Goal: Contribute content: Contribute content

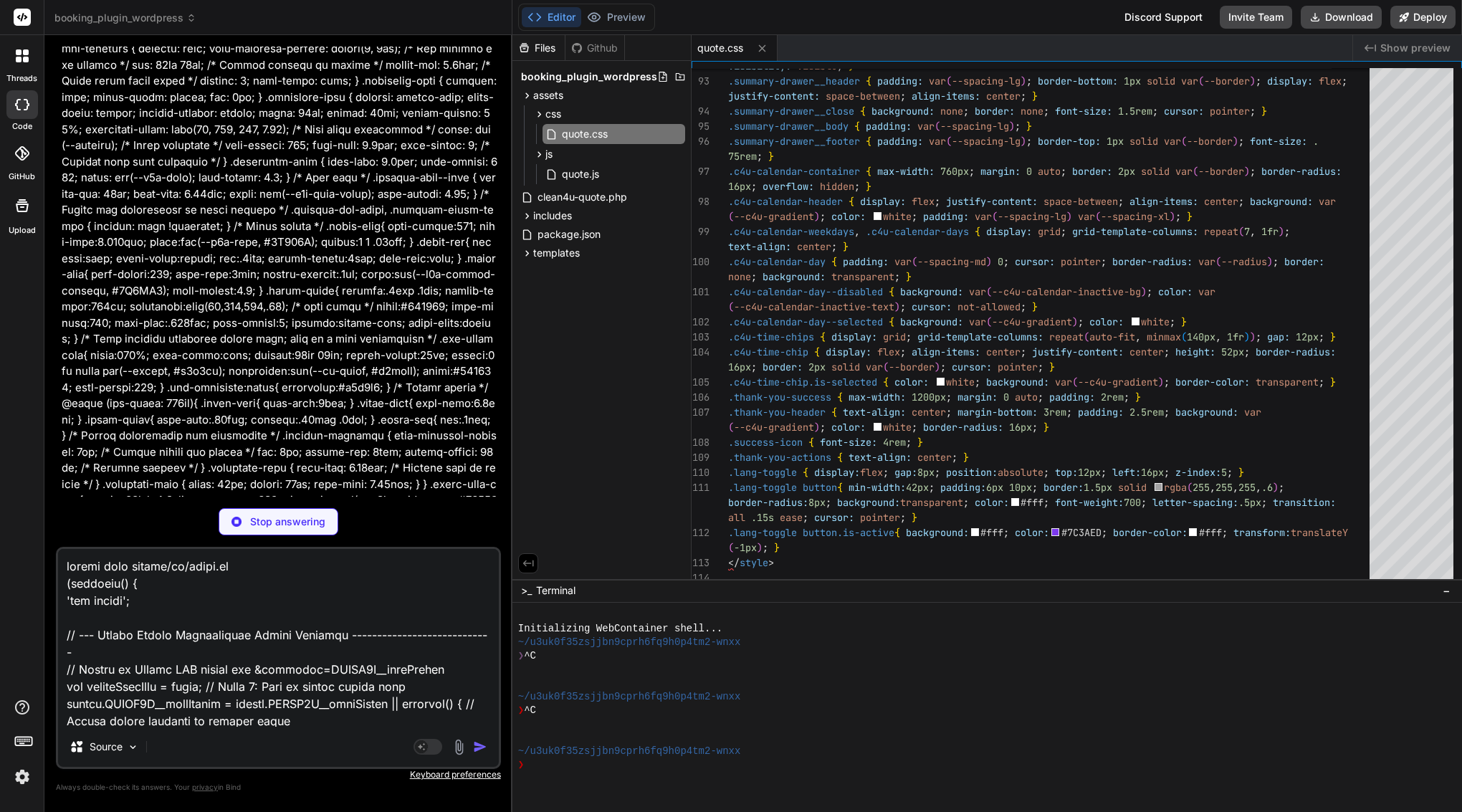
scroll to position [13815, 0]
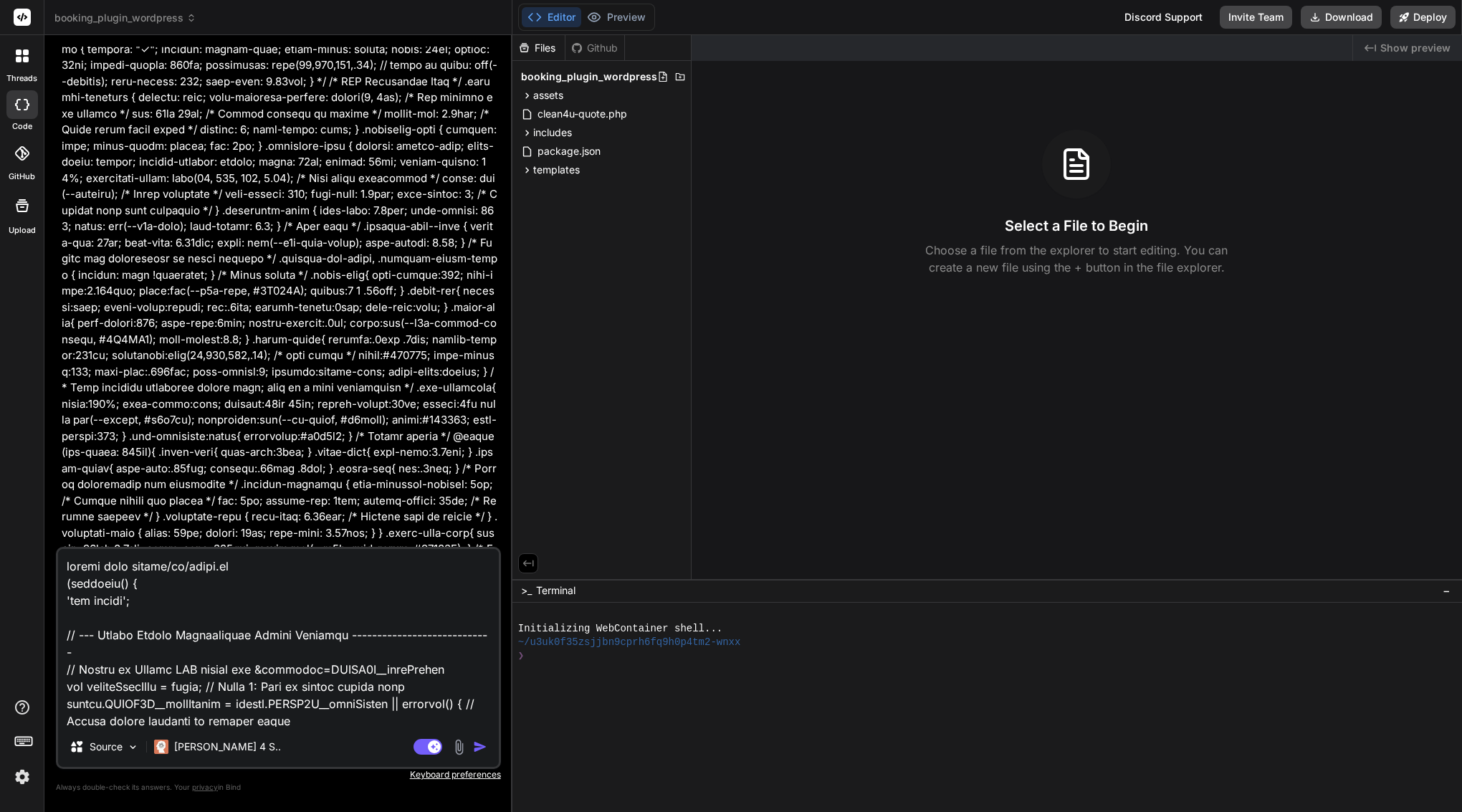
scroll to position [13764, 0]
click at [542, 101] on span "assets" at bounding box center [548, 95] width 30 height 14
click at [546, 110] on span "css" at bounding box center [552, 114] width 15 height 14
click at [559, 137] on icon at bounding box center [552, 134] width 15 height 12
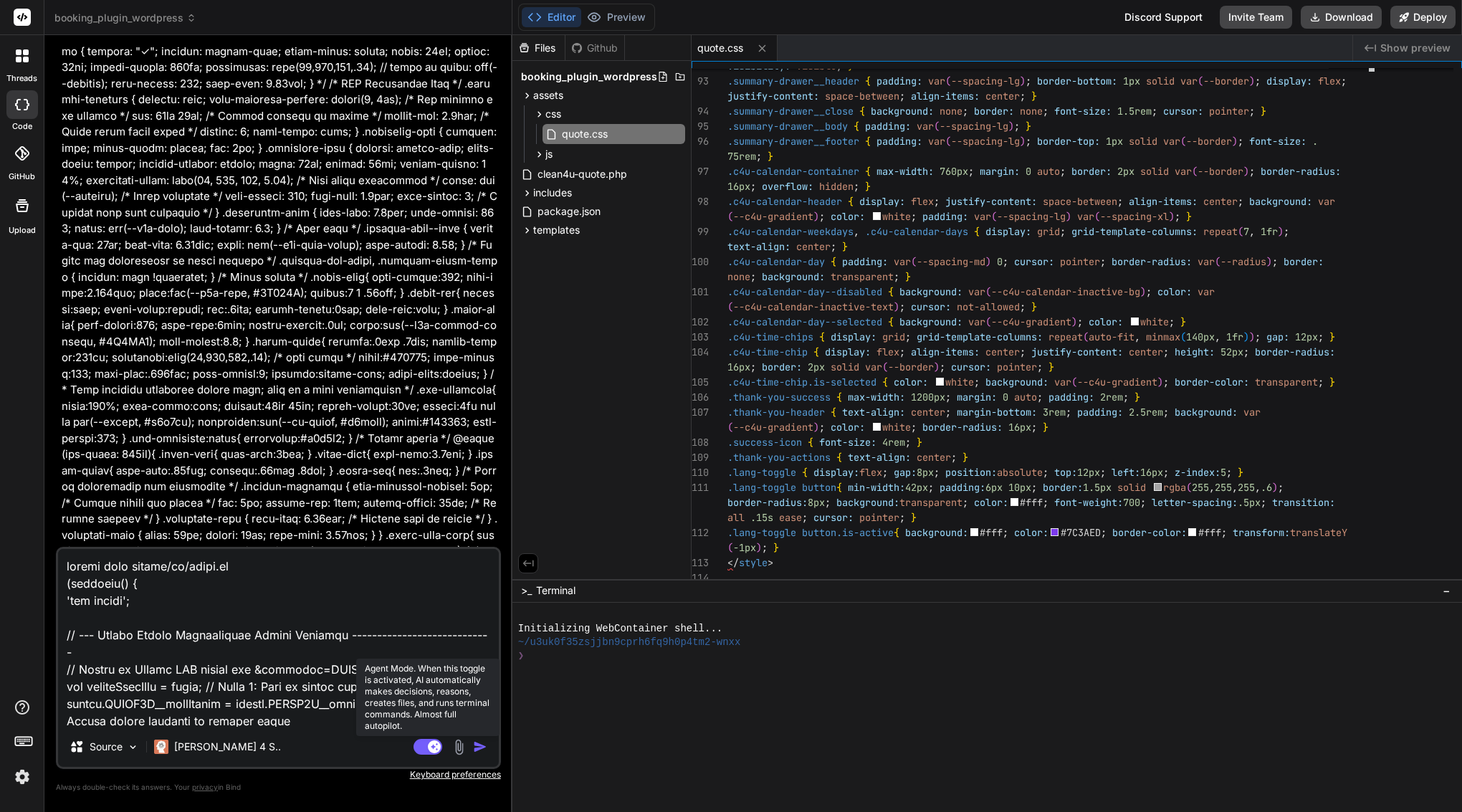
click at [425, 751] on rect at bounding box center [428, 746] width 29 height 15
click at [481, 745] on img "button" at bounding box center [480, 747] width 14 height 14
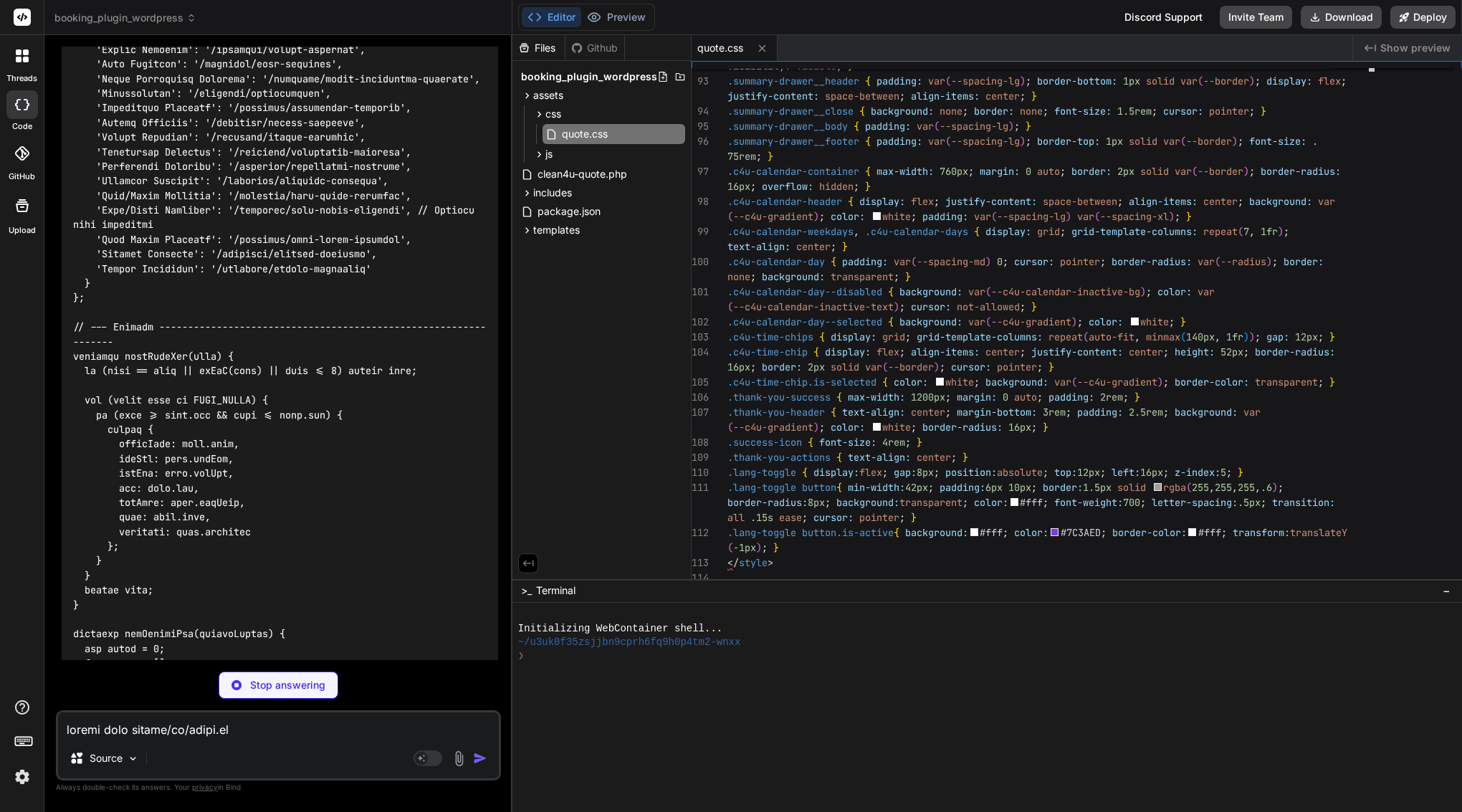
scroll to position [36163, 0]
type textarea "x"
click at [561, 149] on div "js" at bounding box center [607, 154] width 155 height 17
click at [571, 170] on span "quote.js" at bounding box center [580, 174] width 40 height 17
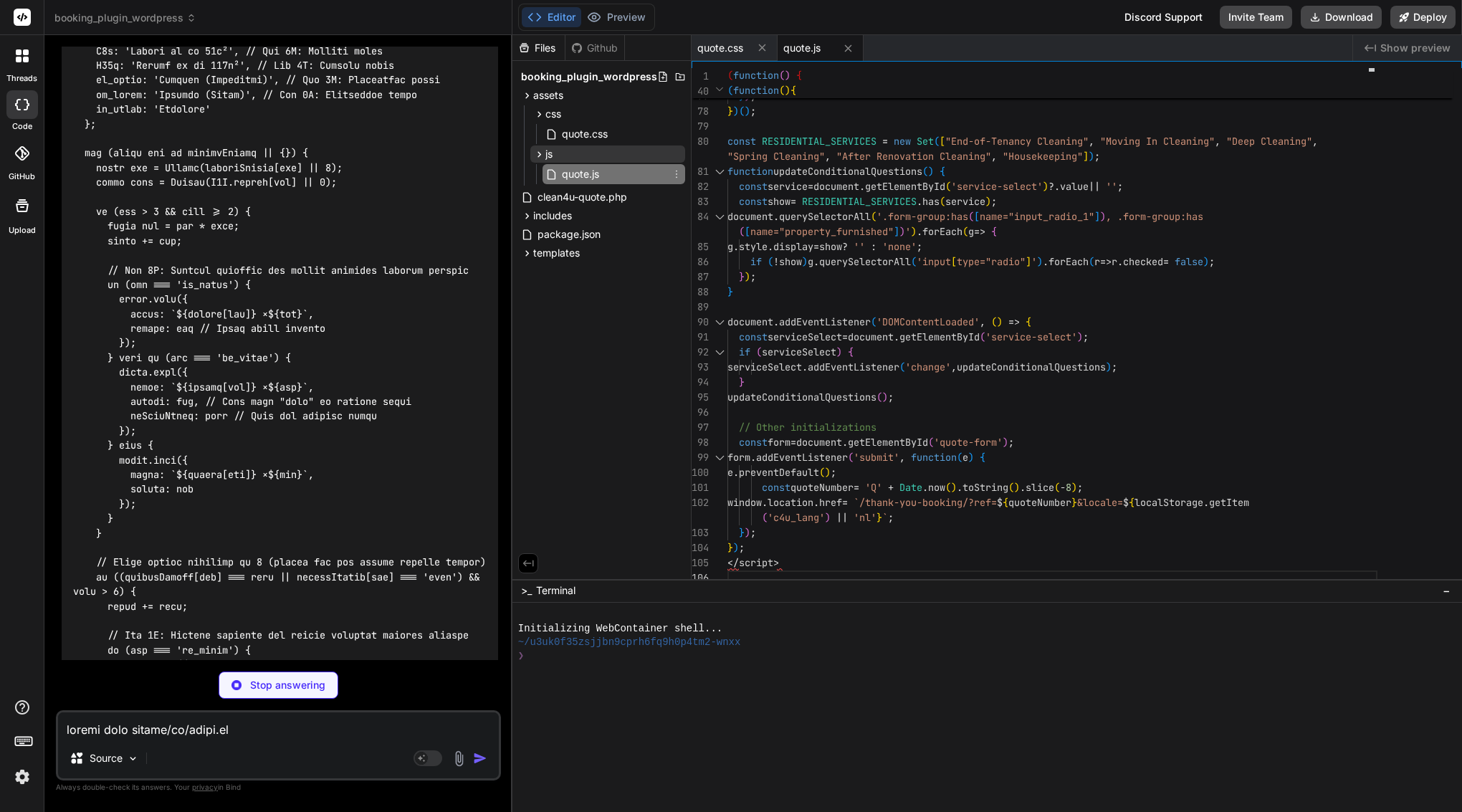
scroll to position [36979, 0]
click at [569, 129] on span "quote.css" at bounding box center [585, 134] width 49 height 17
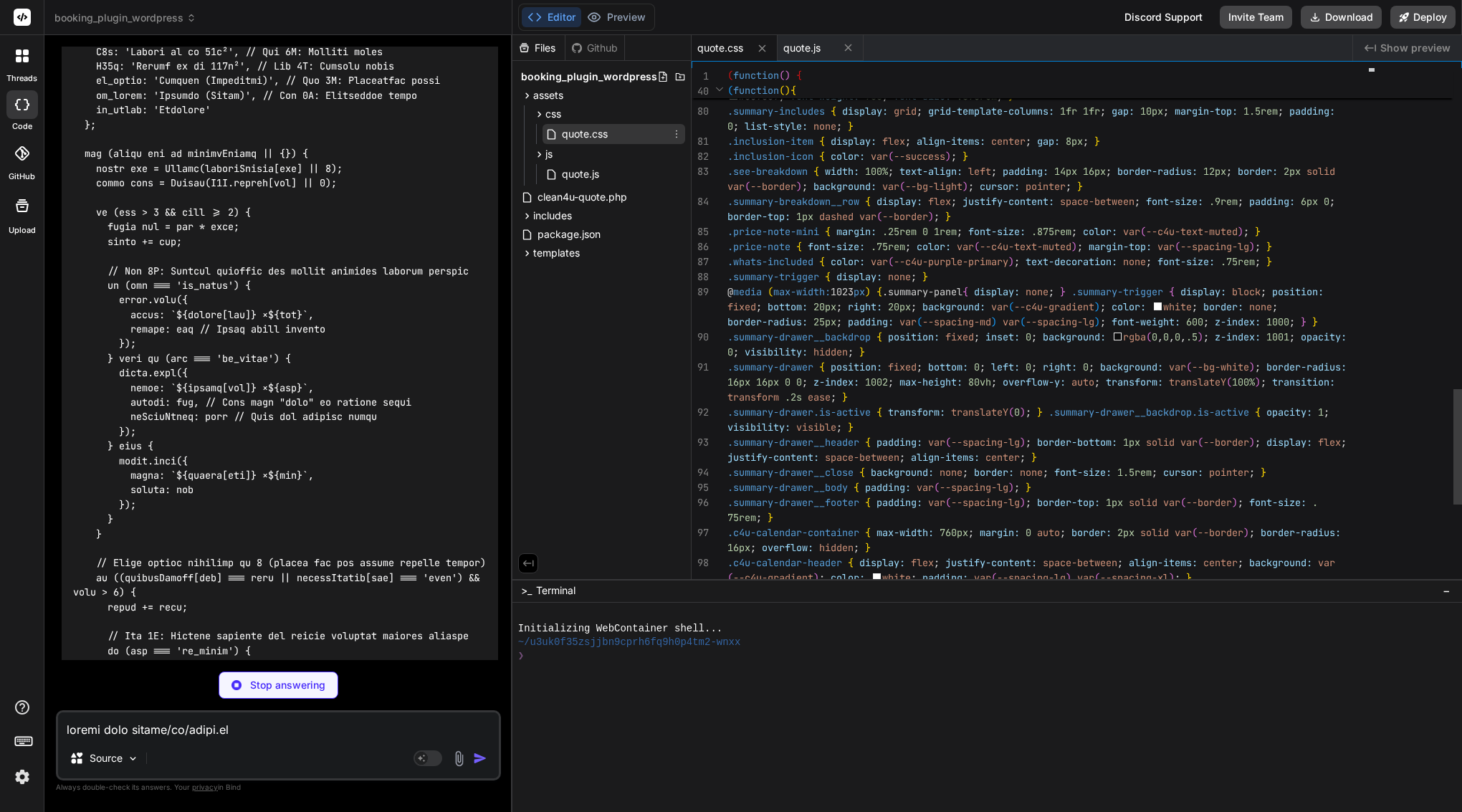
scroll to position [45, 0]
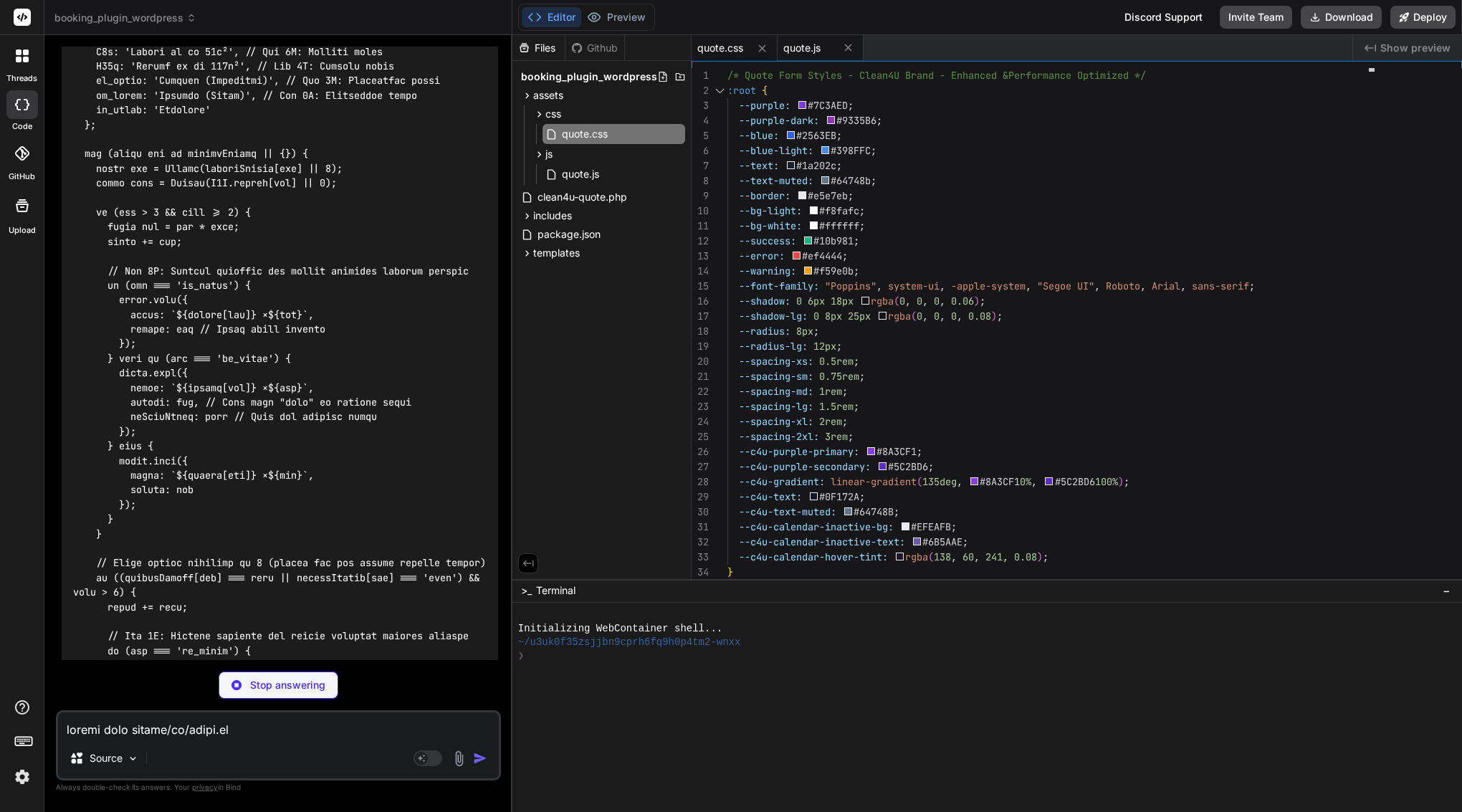
click at [820, 46] on span "quote.js" at bounding box center [801, 48] width 37 height 14
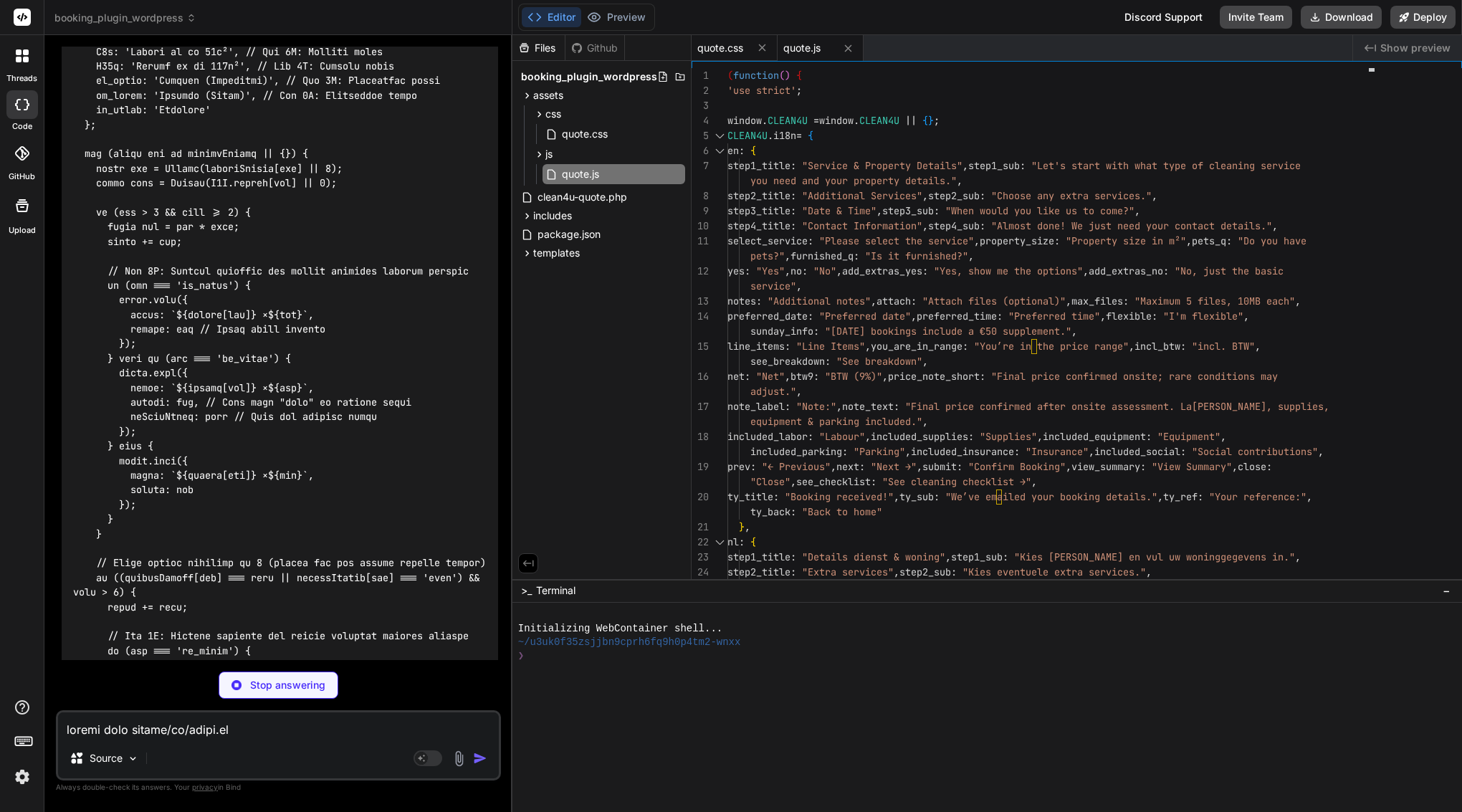
click at [729, 47] on span "quote.css" at bounding box center [720, 48] width 46 height 14
type textarea ".lang-toggle button.is-active{ background:#fff; color:#7C3AED; border-color:#ff…"
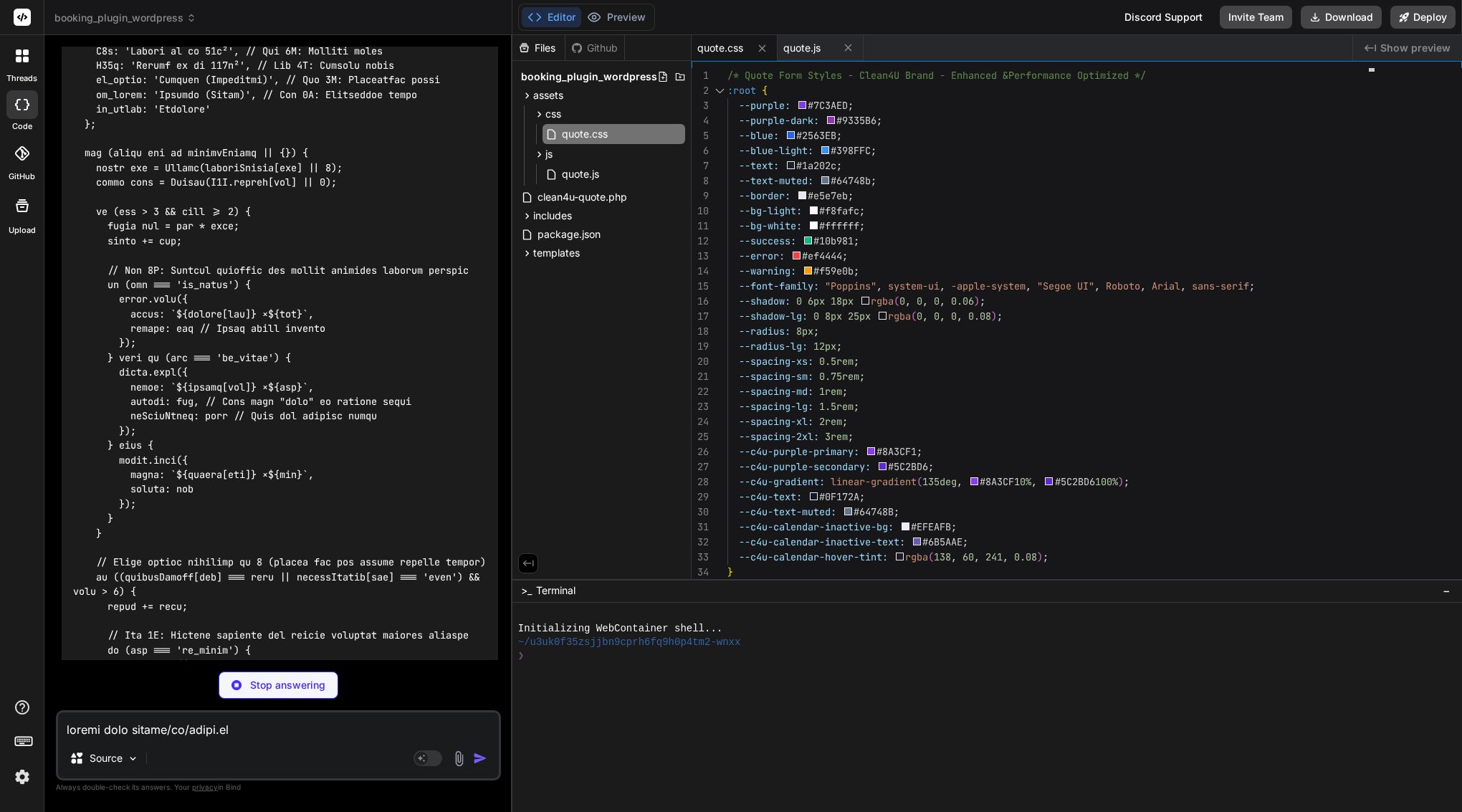
scroll to position [36979, 0]
type textarea "x"
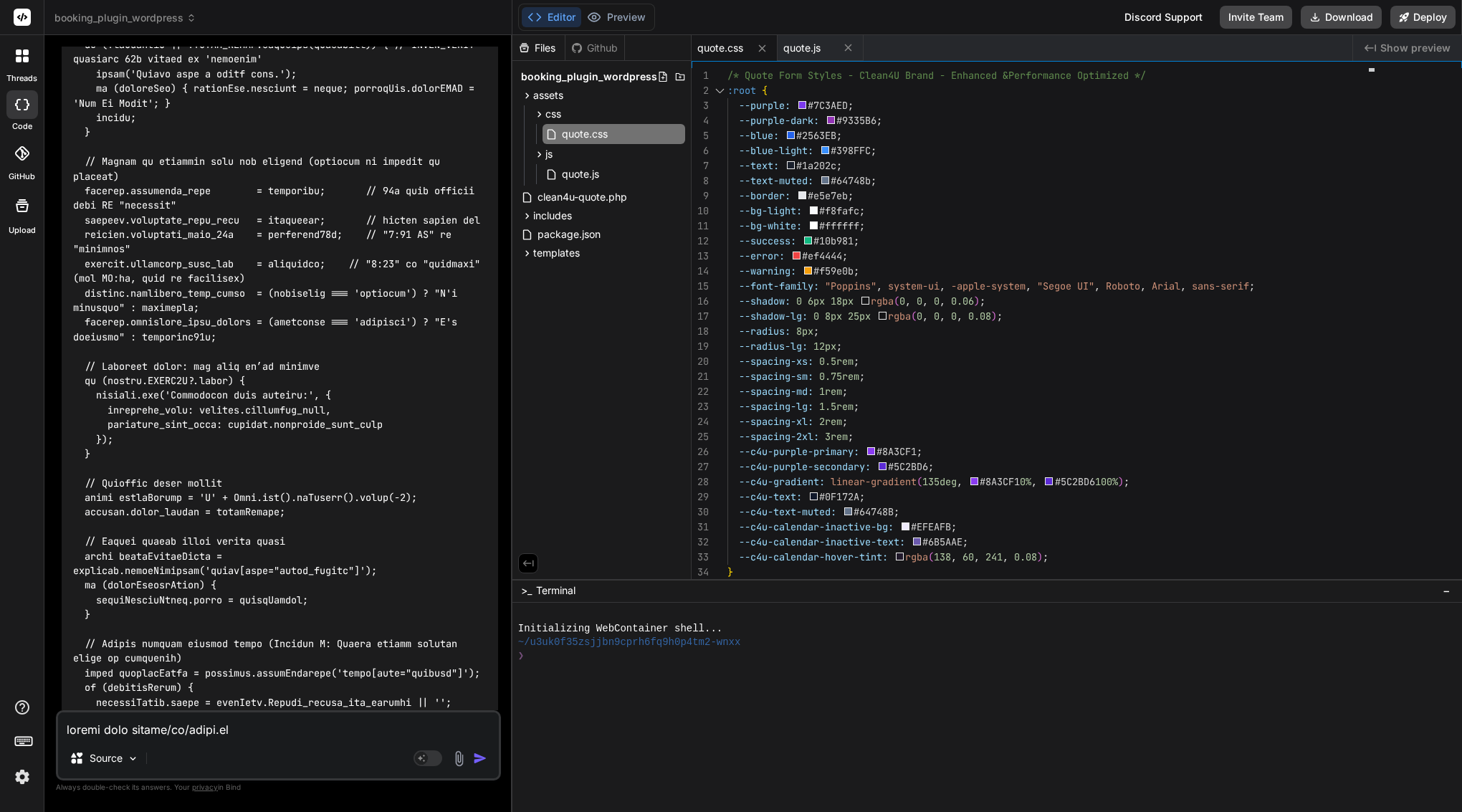
scroll to position [0, 0]
click at [799, 46] on span "quote.js" at bounding box center [801, 48] width 37 height 14
type textarea "const form = document.getElementById('quote-form'); form.addEventListener('subm…"
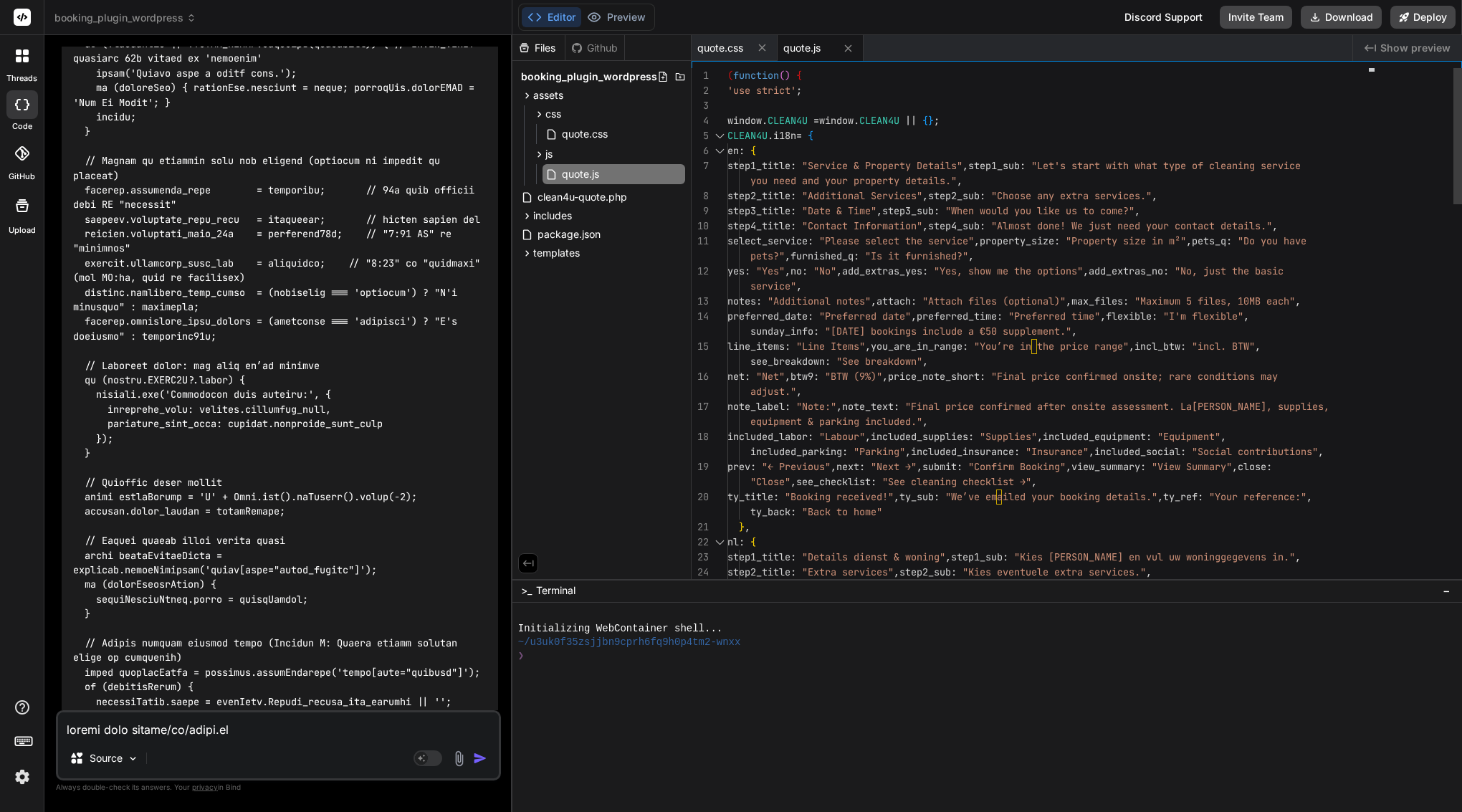
scroll to position [67673, 0]
click at [215, 729] on textarea at bounding box center [278, 725] width 441 height 25
type textarea "d"
type textarea "x"
type textarea "di"
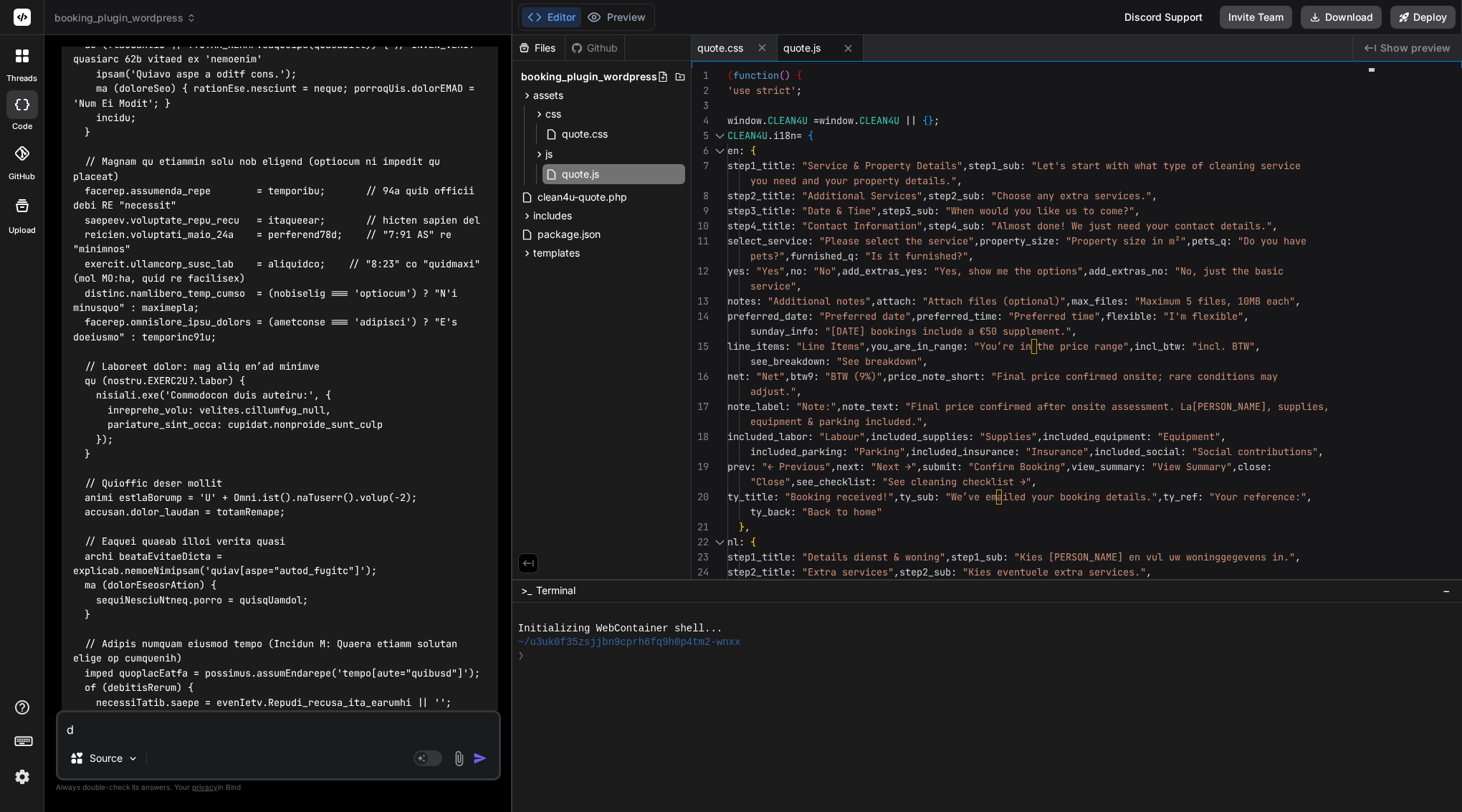
type textarea "x"
type textarea "did"
type textarea "x"
type textarea "didt"
type textarea "x"
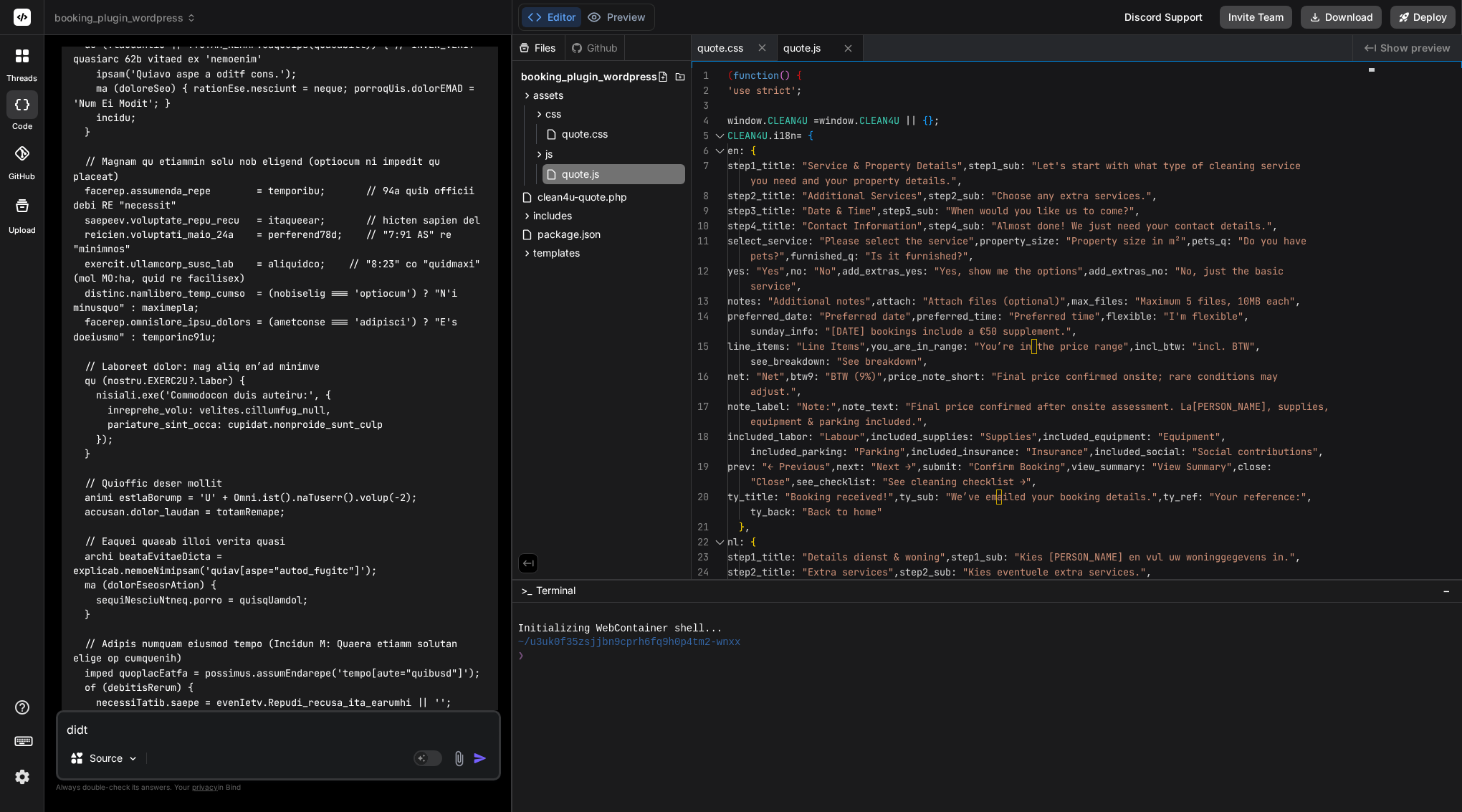
type textarea "did"
type textarea "x"
type textarea "did"
type textarea "x"
type textarea "did y"
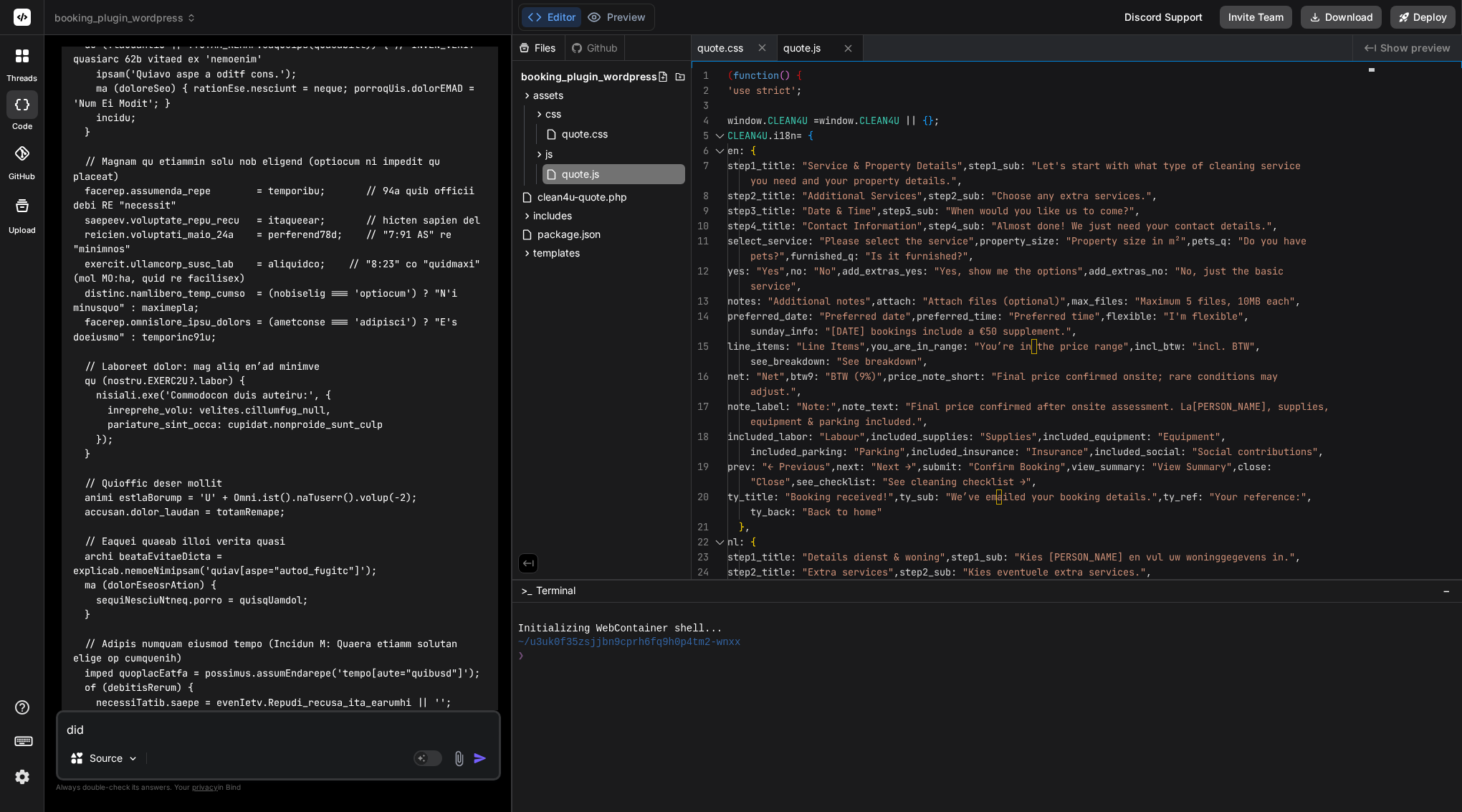
type textarea "x"
type textarea "did yp"
type textarea "x"
type textarea "did ypu"
type textarea "x"
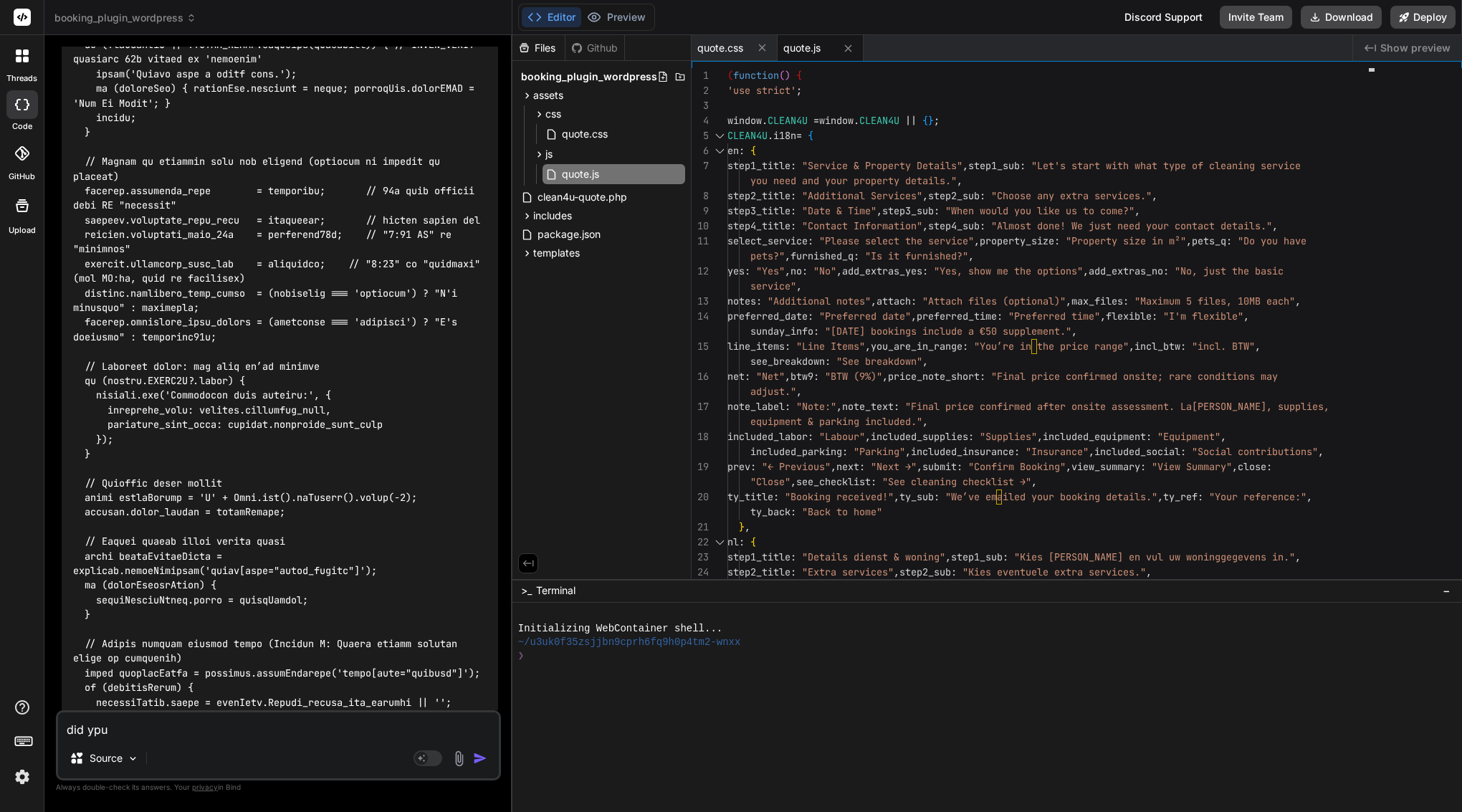
type textarea "did you"
type textarea "x"
type textarea "did you u"
type textarea "x"
type textarea "did you up"
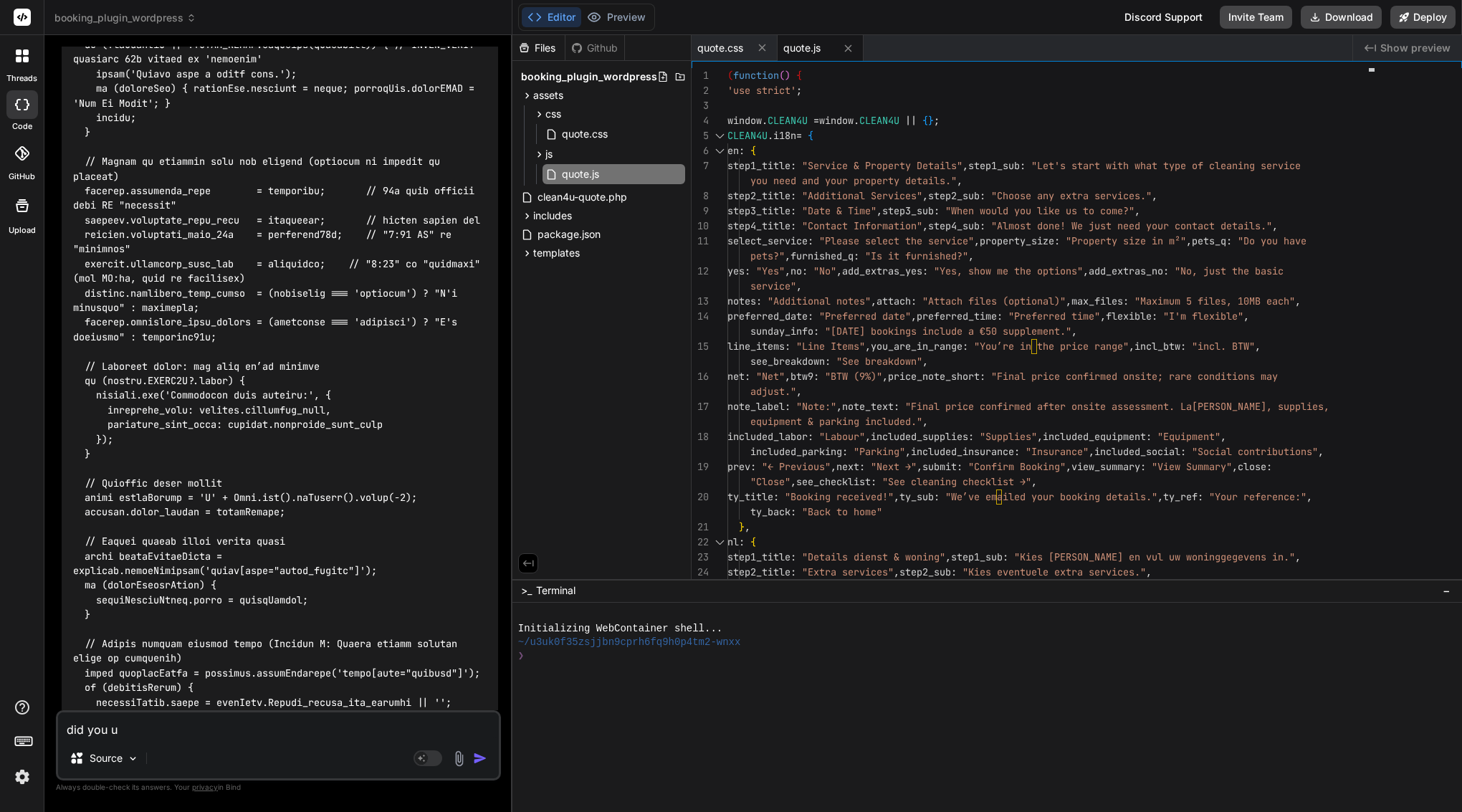
type textarea "x"
type textarea "did you upd"
type textarea "x"
type textarea "did you upda"
type textarea "x"
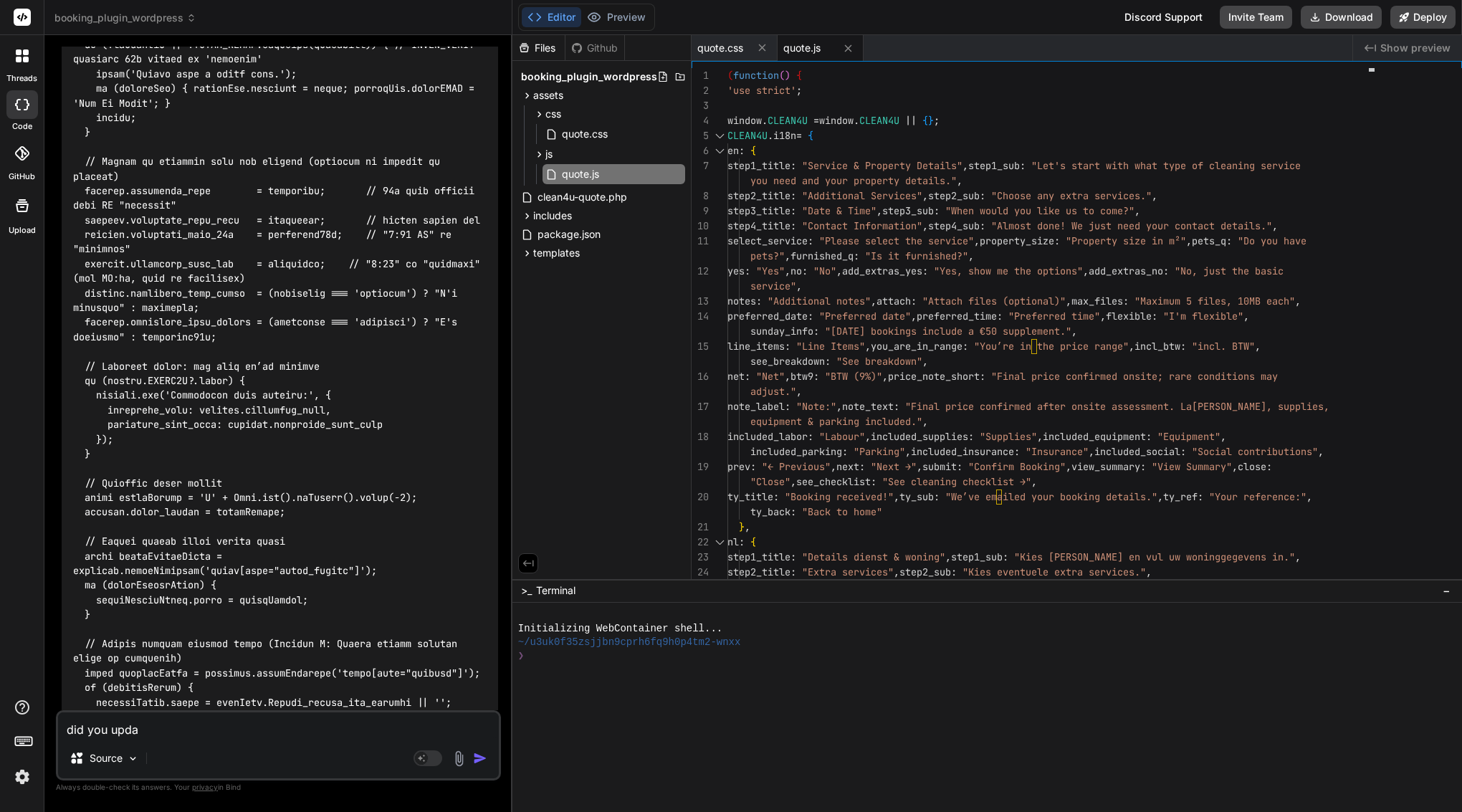
type textarea "did you updae"
type textarea "x"
type textarea "did you upda"
type textarea "x"
type textarea "did you updat"
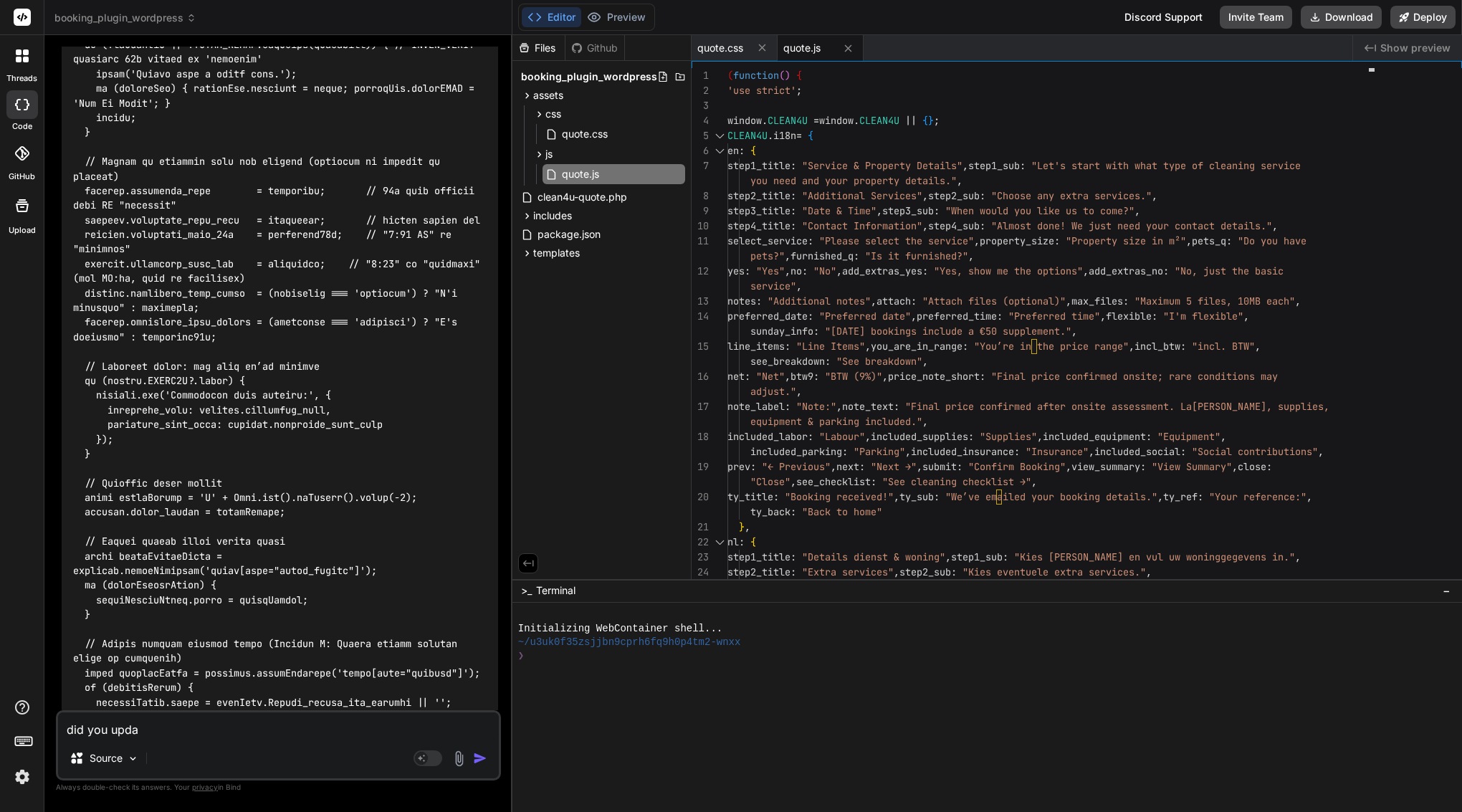
type textarea "x"
type textarea "did you update"
type textarea "x"
type textarea "did you update"
type textarea "x"
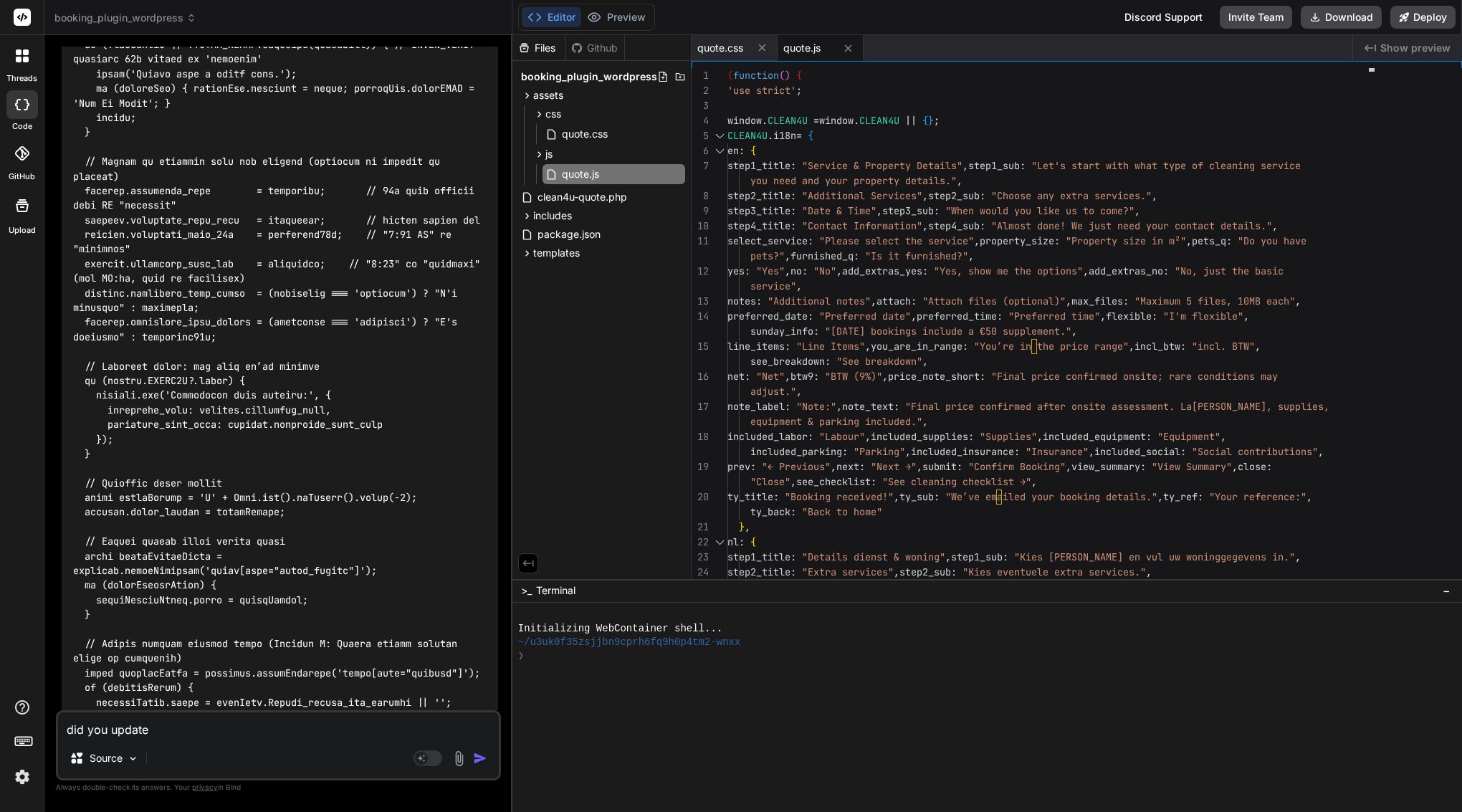
type textarea "did you update f"
type textarea "x"
type textarea "did you update fi"
type textarea "x"
type textarea "did you update fil"
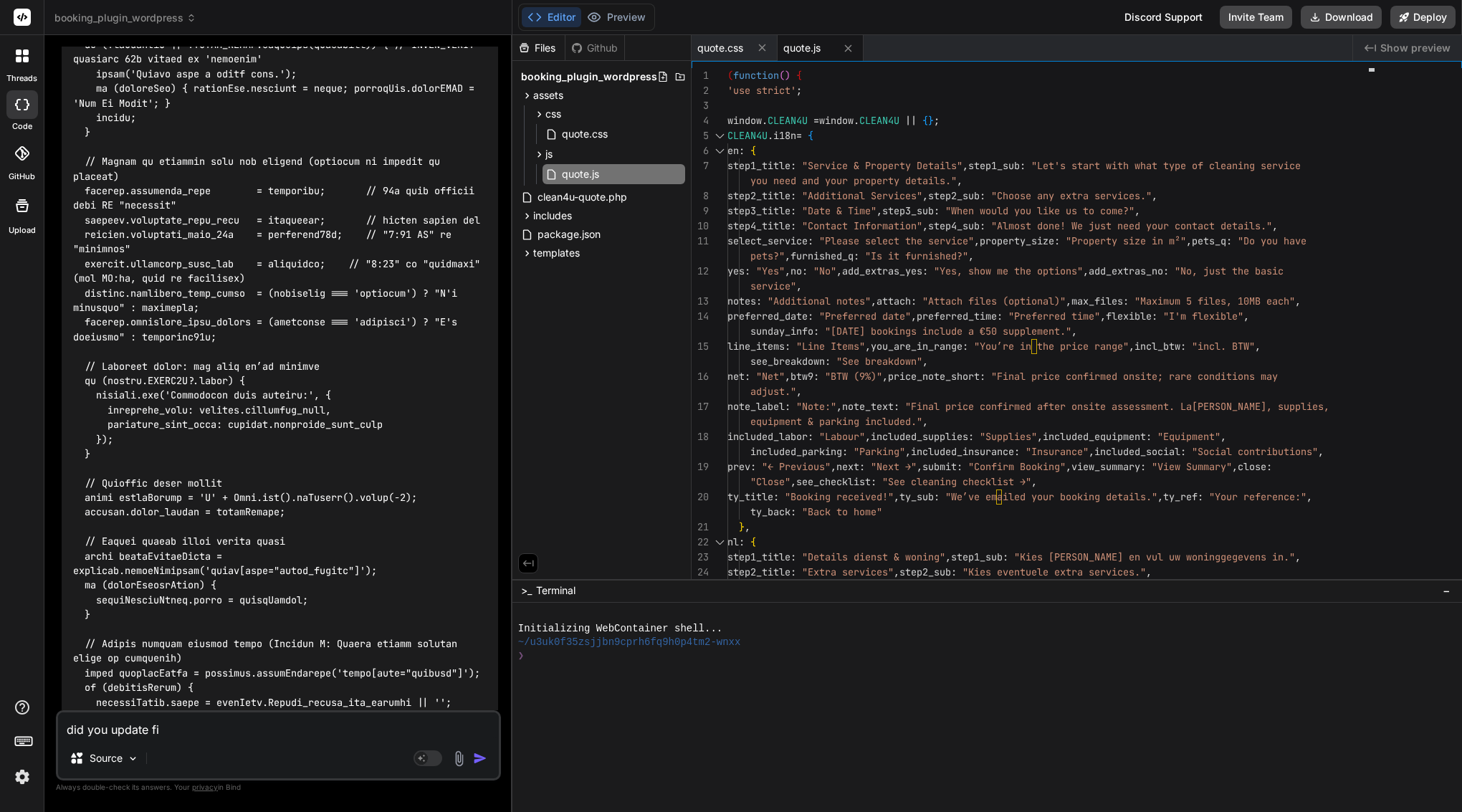
type textarea "x"
type textarea "did you update file"
type textarea "x"
type textarea "did you update file"
type textarea "x"
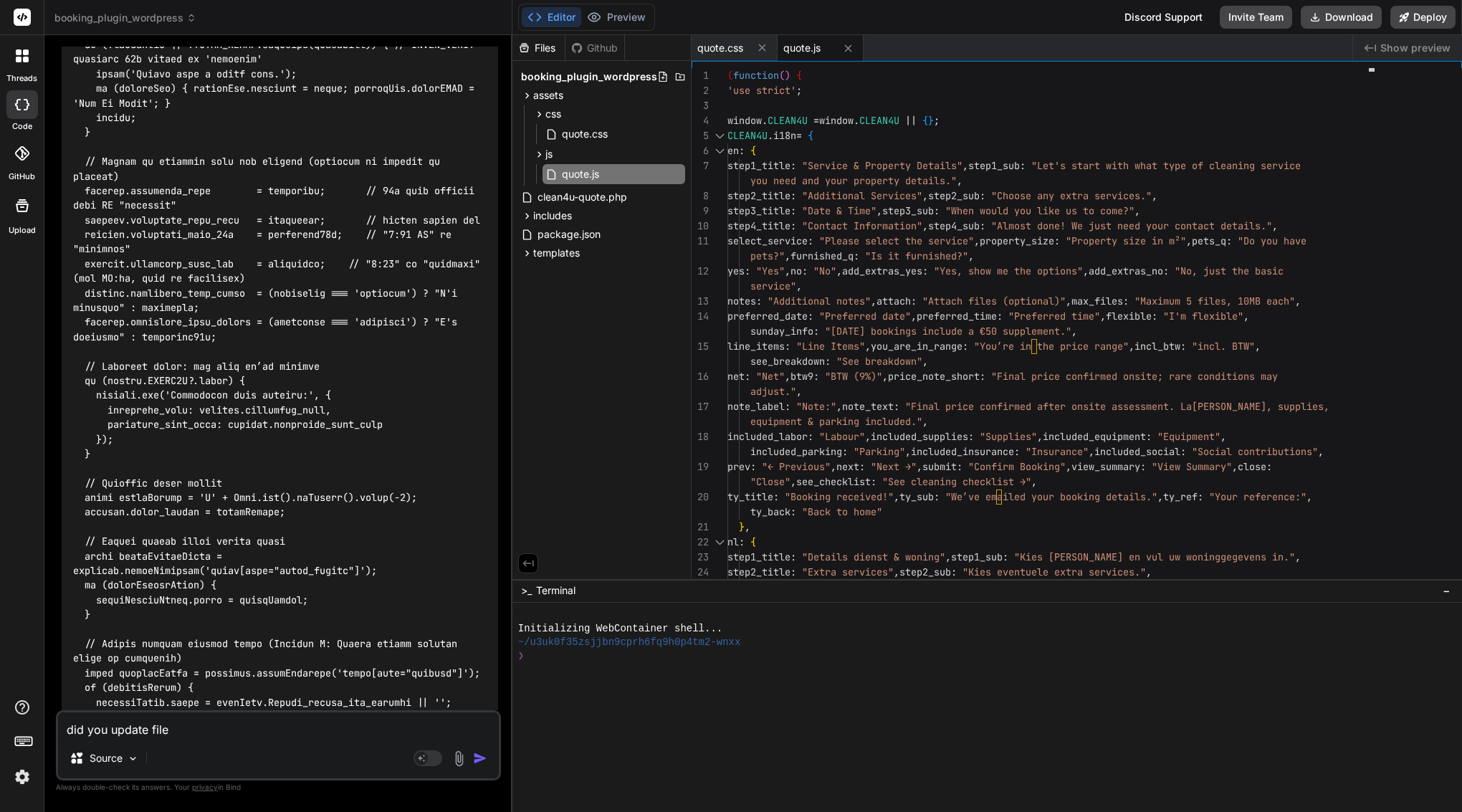
type textarea "did you update file i"
type textarea "x"
type textarea "did you update file in"
type textarea "x"
type textarea "did you update file in"
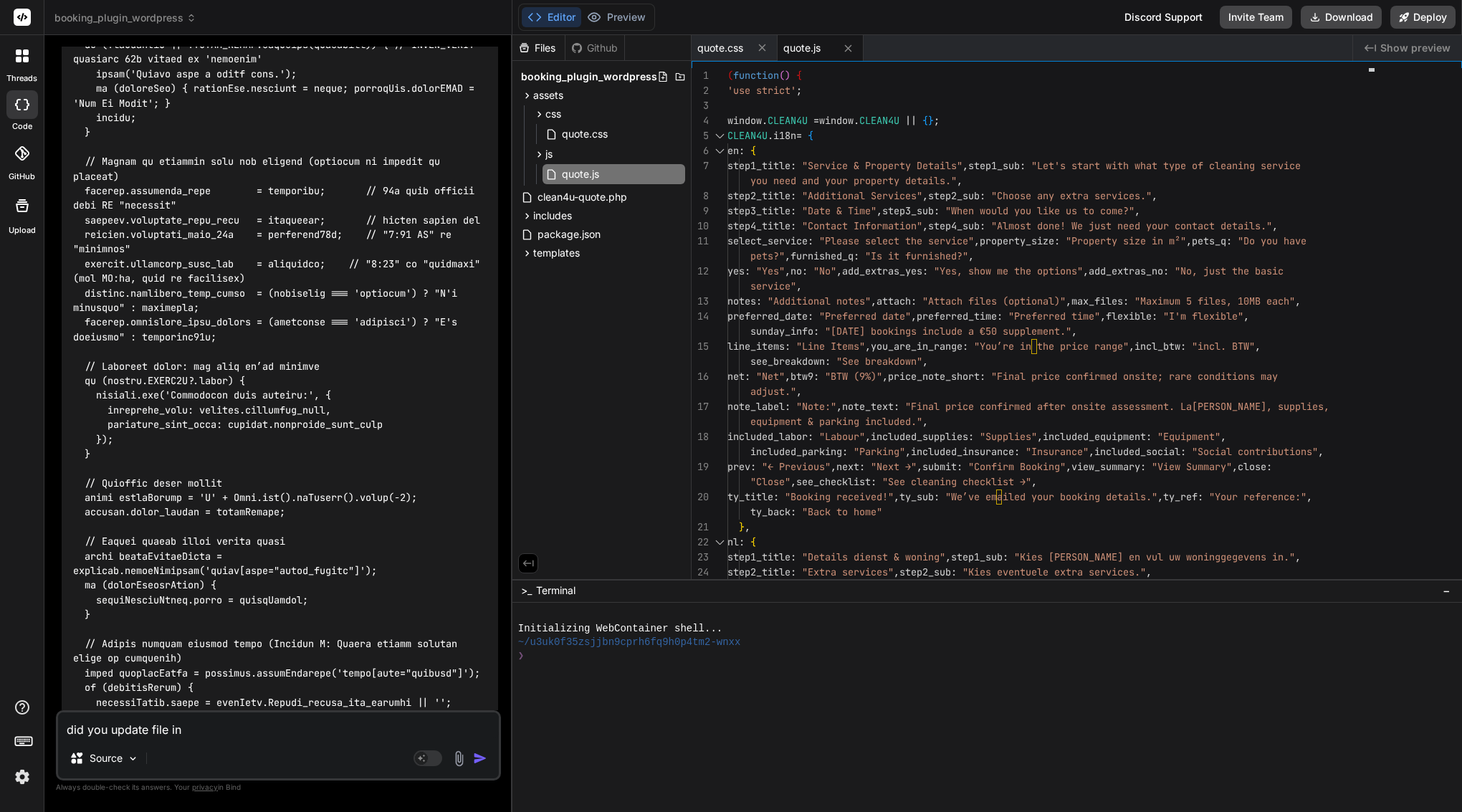
type textarea "x"
type textarea "did you update file in e"
type textarea "x"
type textarea "did you update file in ed"
type textarea "x"
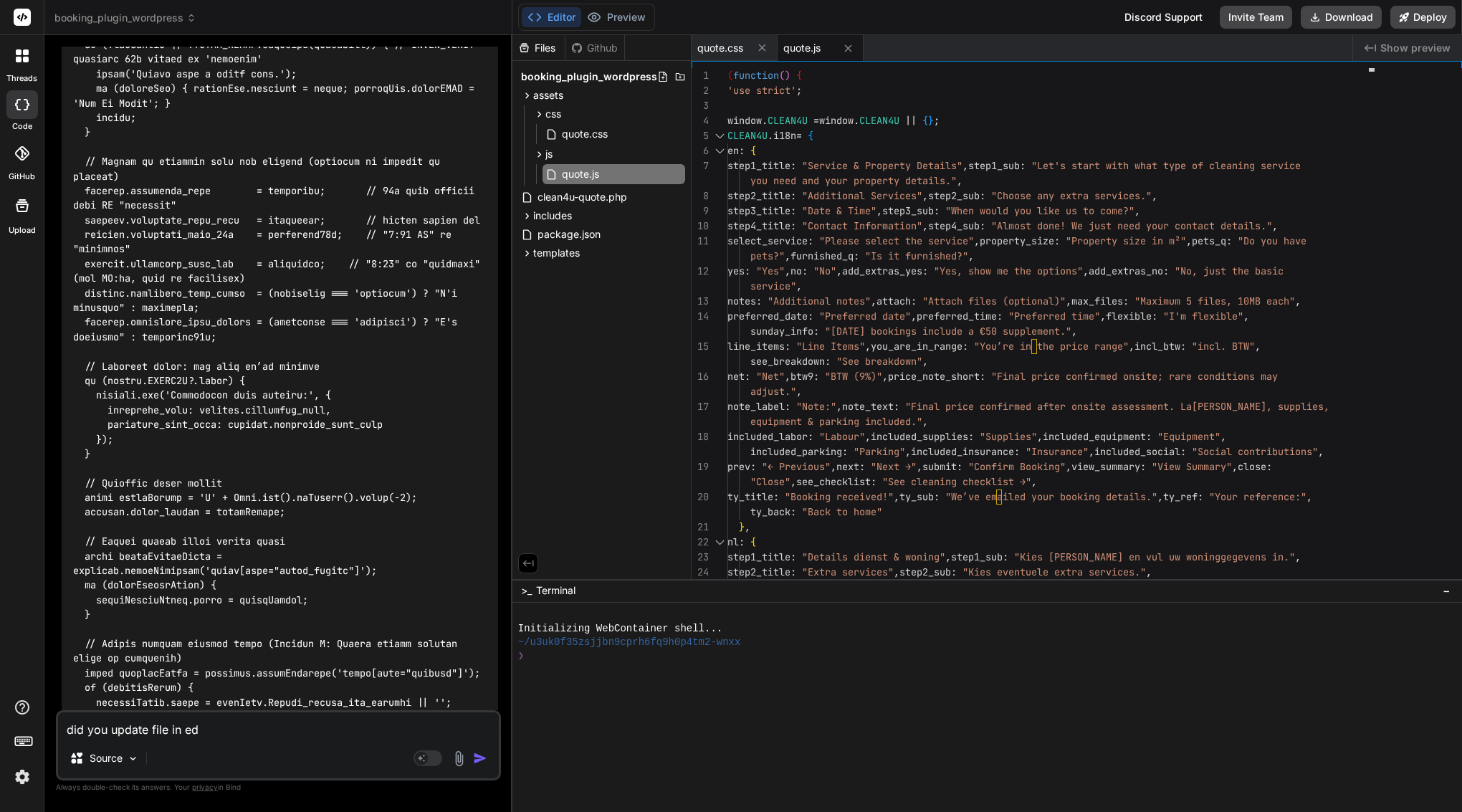
type textarea "did you update file in edt"
type textarea "x"
type textarea "did you update file in ed"
type textarea "x"
type textarea "did you update file in edi"
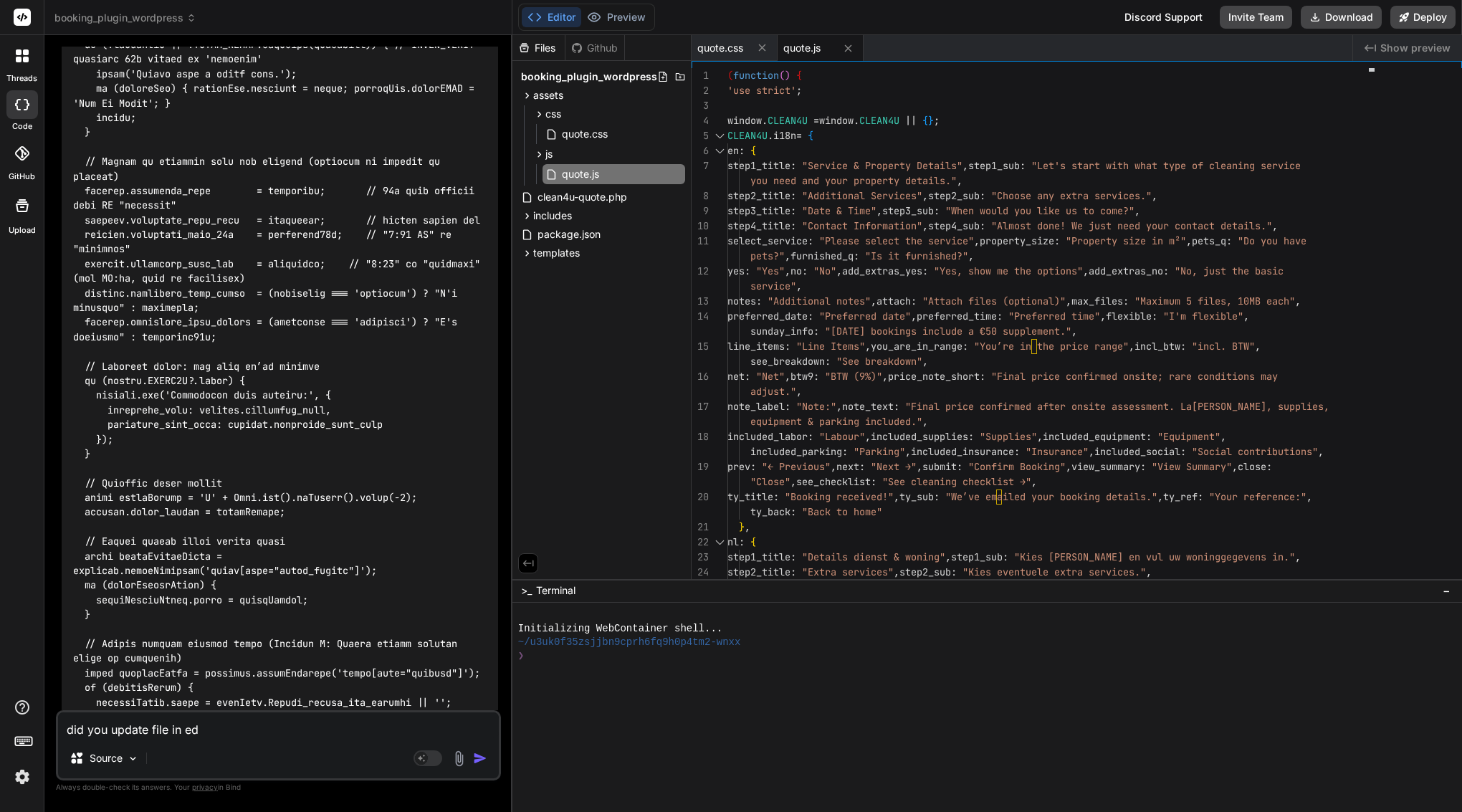
type textarea "x"
type textarea "did you update file in edit"
type textarea "x"
type textarea "did you update file in edito"
type textarea "x"
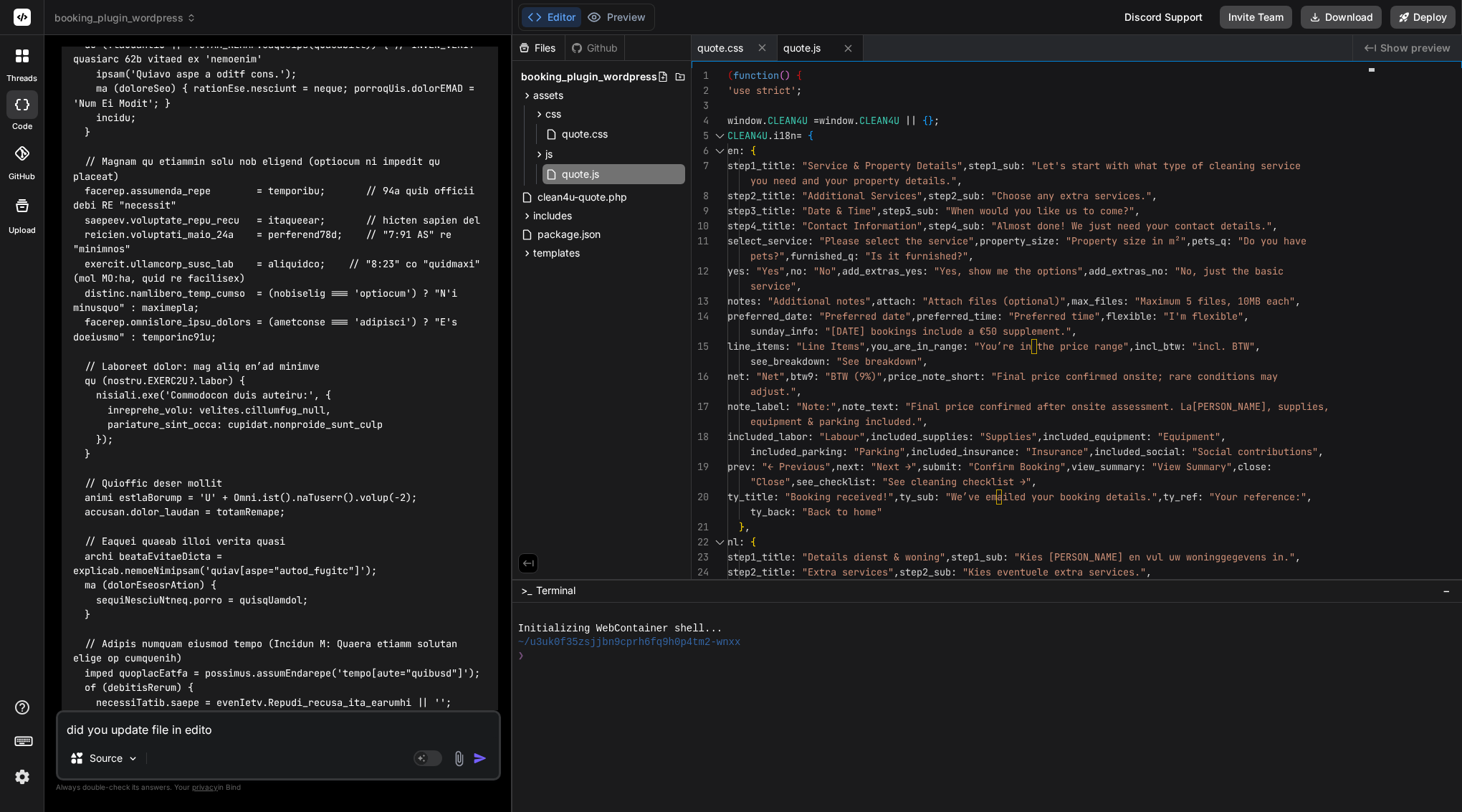
type textarea "did you update file in editor"
type textarea "x"
type textarea "did you update file in editor"
type textarea "x"
paste textarea "assets/js/quote.js"
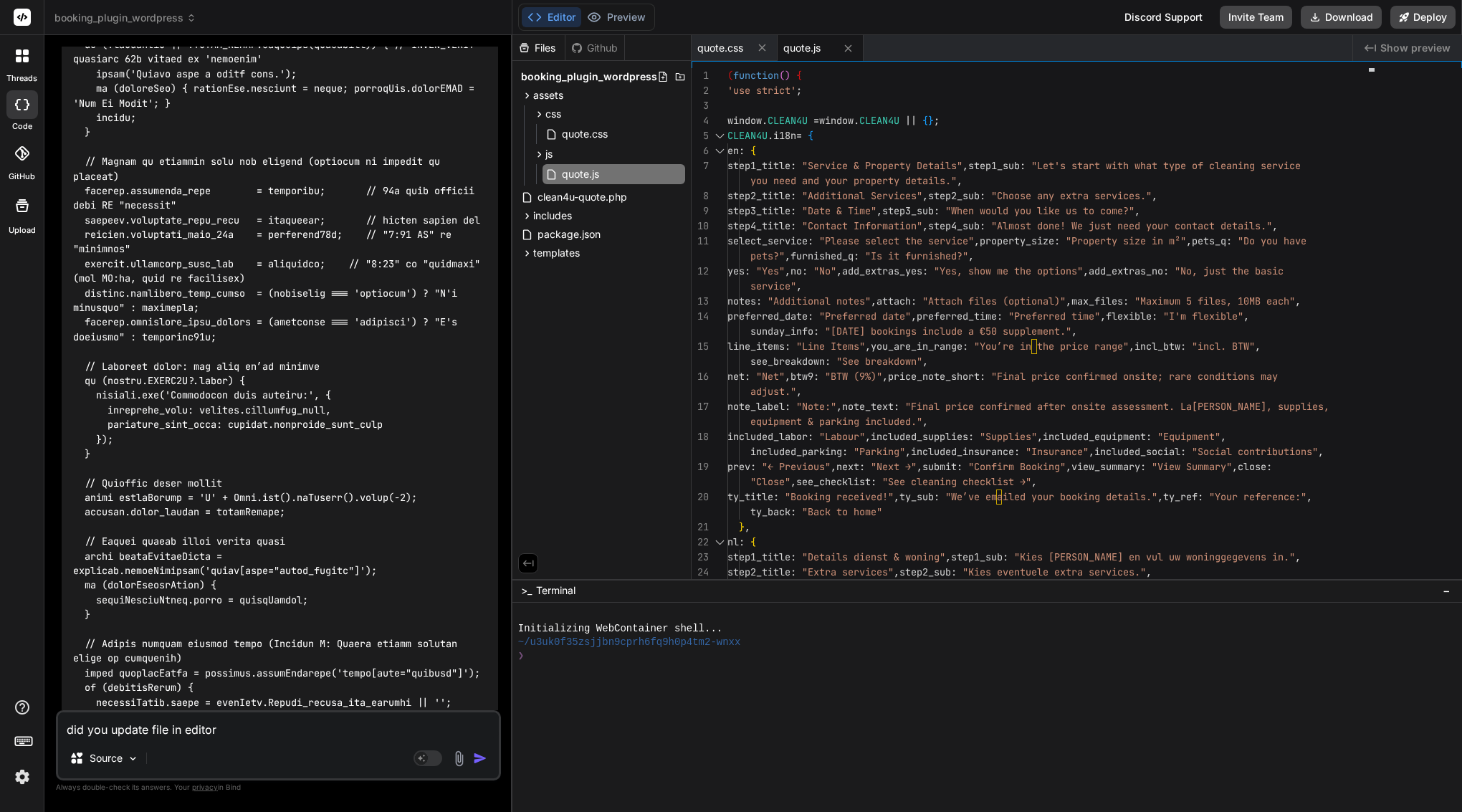
type textarea "did you update file in editor assets/js/quote.js"
type textarea "x"
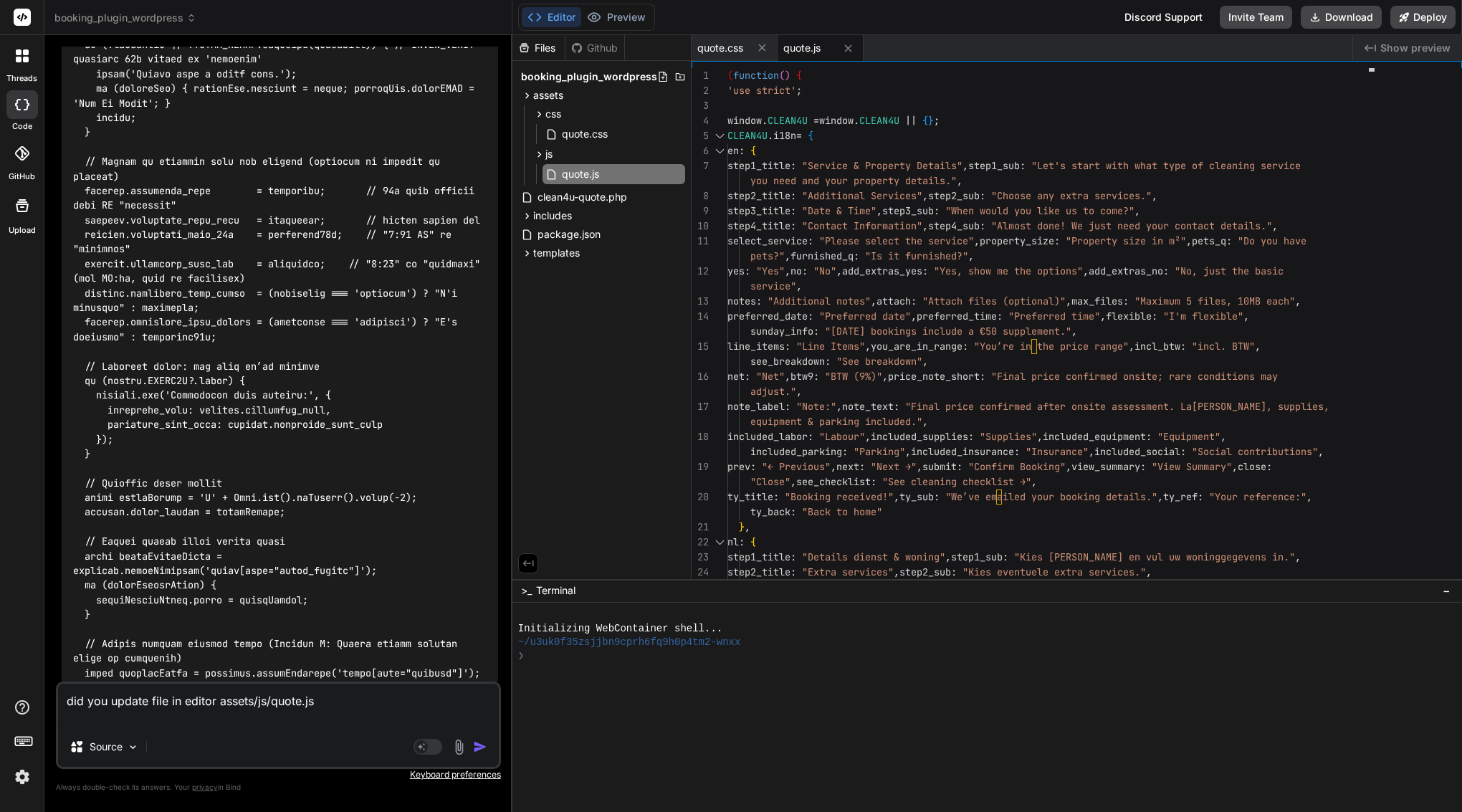
type textarea "did you update file in editor assets/js/quote.js"
type textarea "x"
type textarea "did you update file in editor assets/js/quote.js a"
type textarea "x"
type textarea "did you update file in editor assets/js/quote.js an"
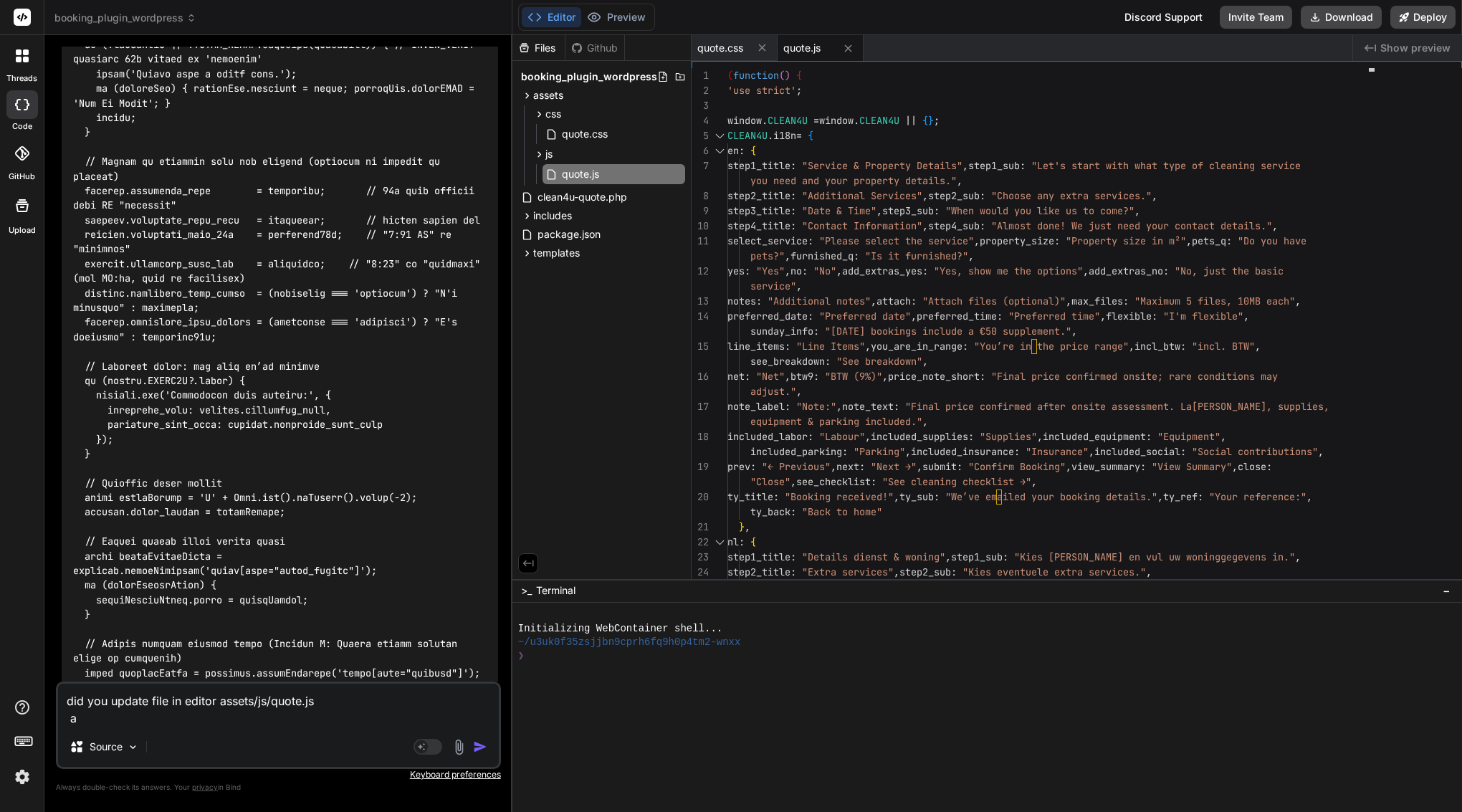
type textarea "x"
type textarea "did you update file in editor assets/js/quote.js and"
type textarea "x"
type textarea "did you update file in editor assets/js/quote.js and"
type textarea "x"
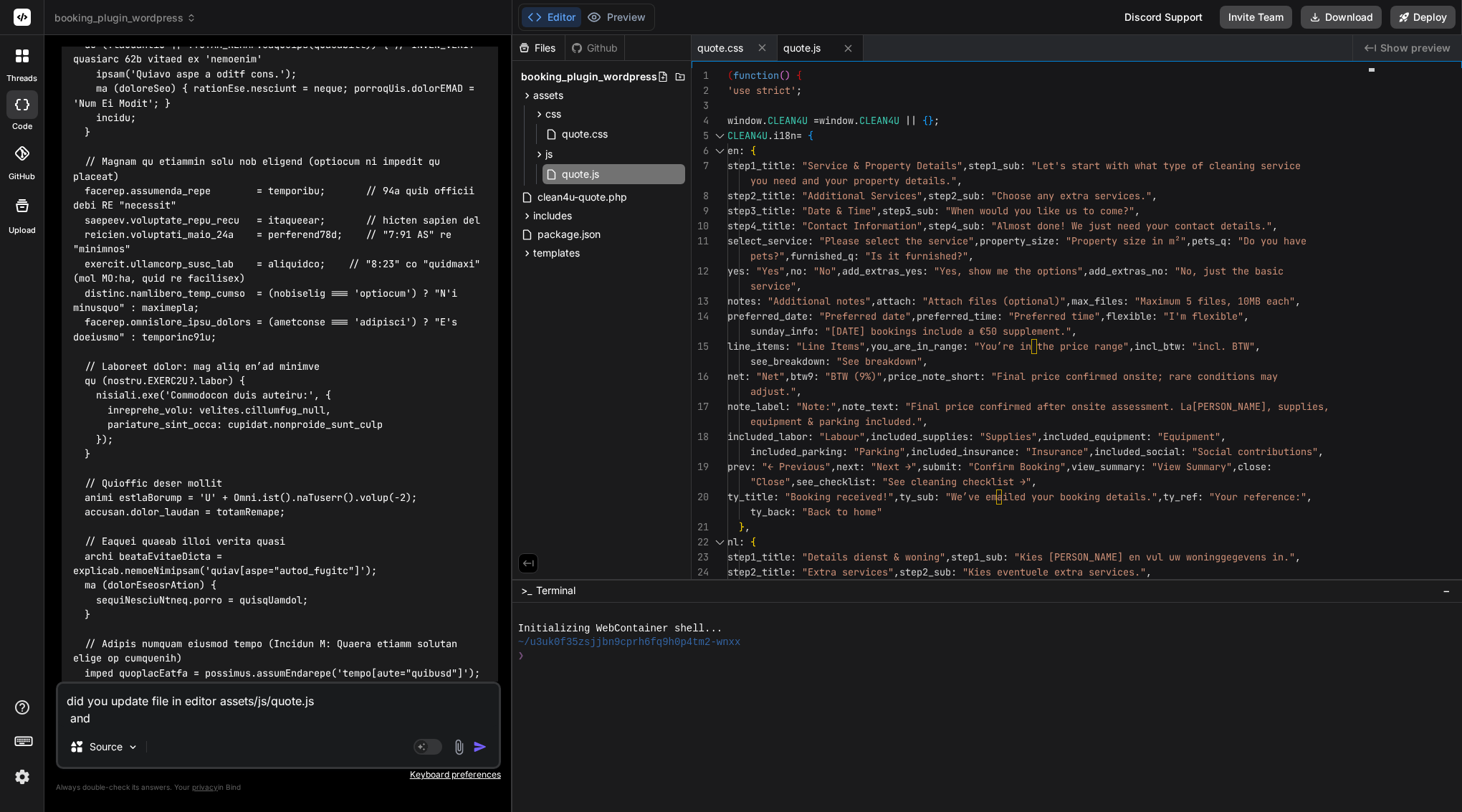
paste textarea "assets/css/quote.css"
type textarea "did you update file in editor assets/js/quote.js and assets/css/quote.css"
type textarea "x"
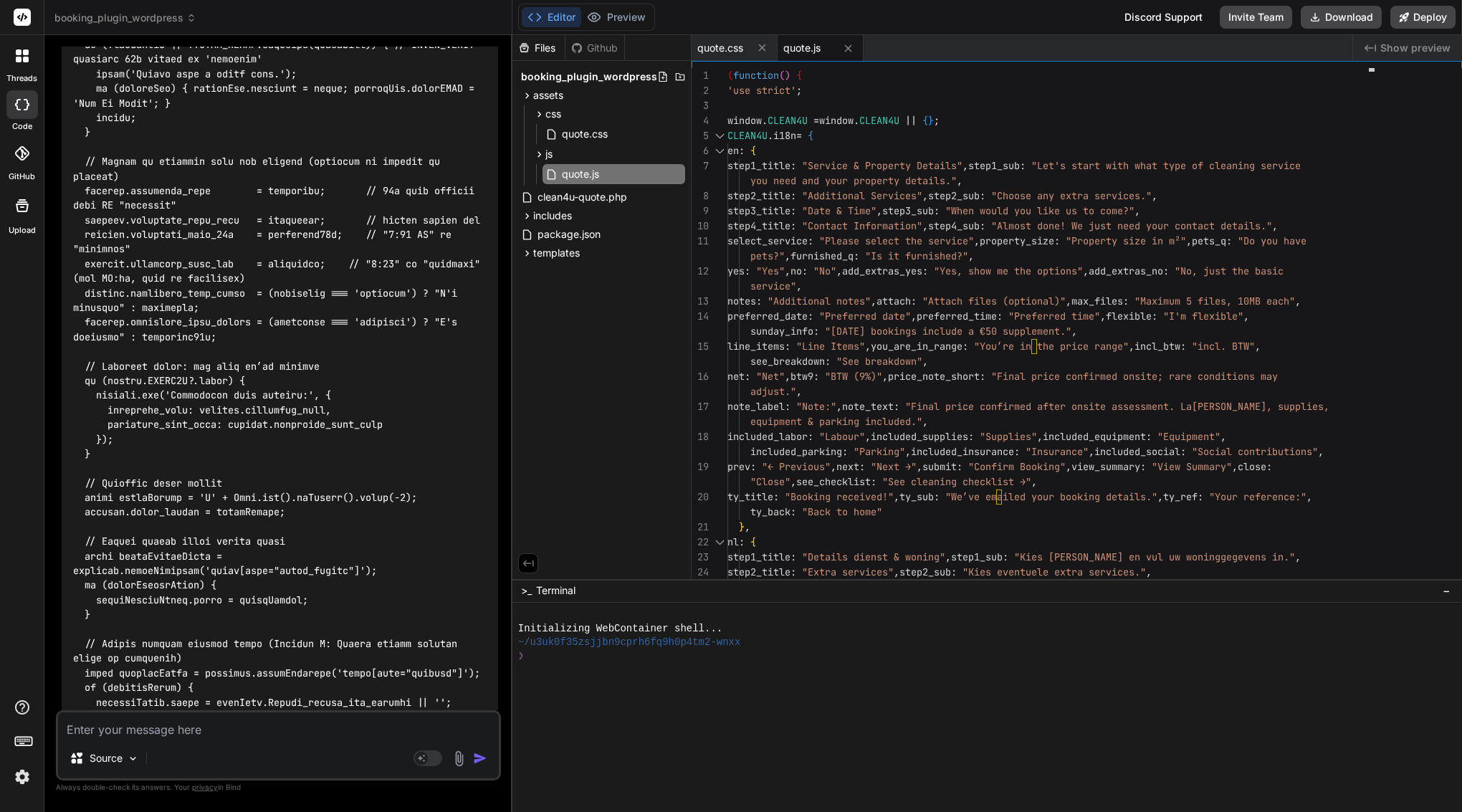
scroll to position [67820, 0]
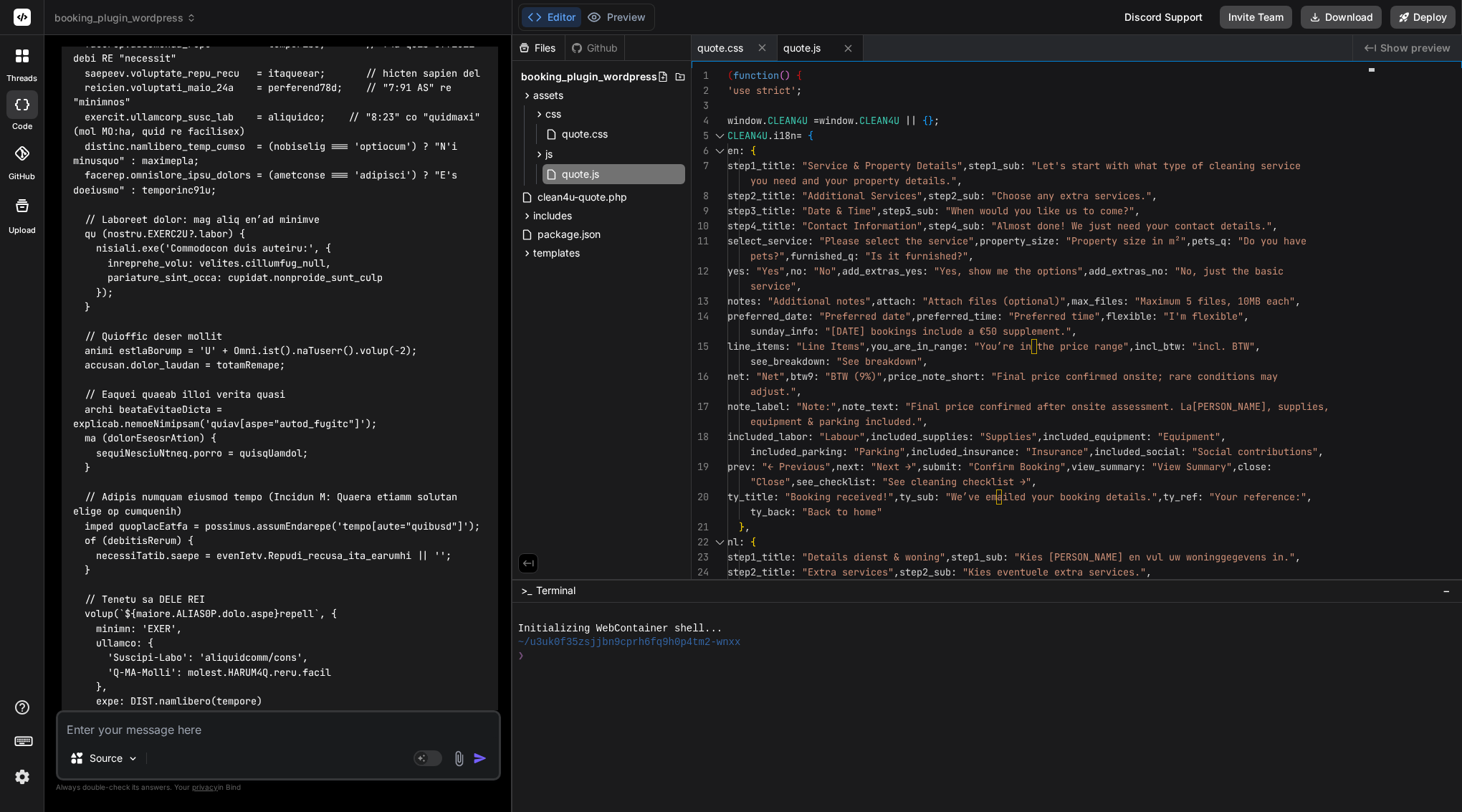
type textarea "x"
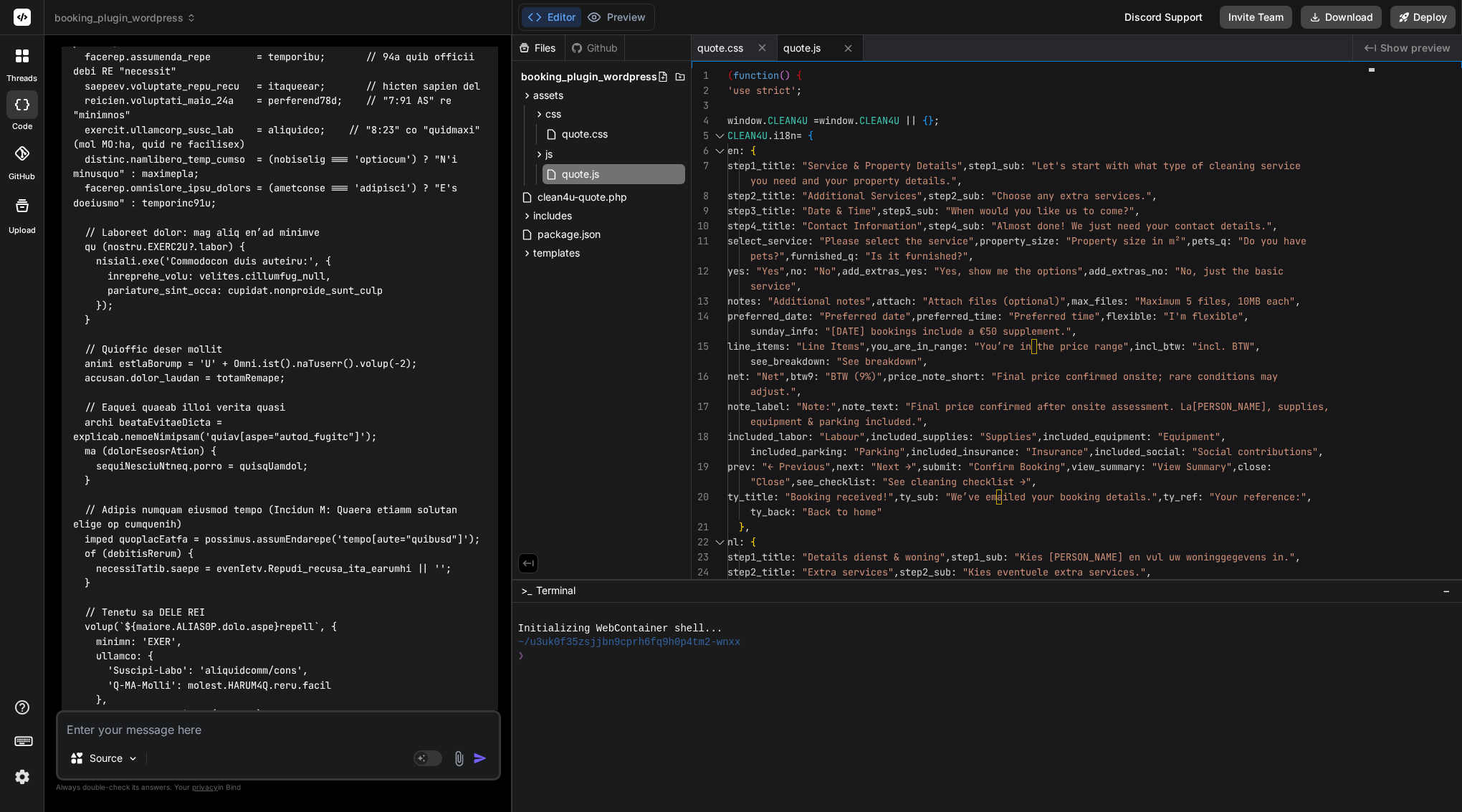
scroll to position [0, 0]
type textarea "b"
type textarea "x"
type textarea "be"
type textarea "x"
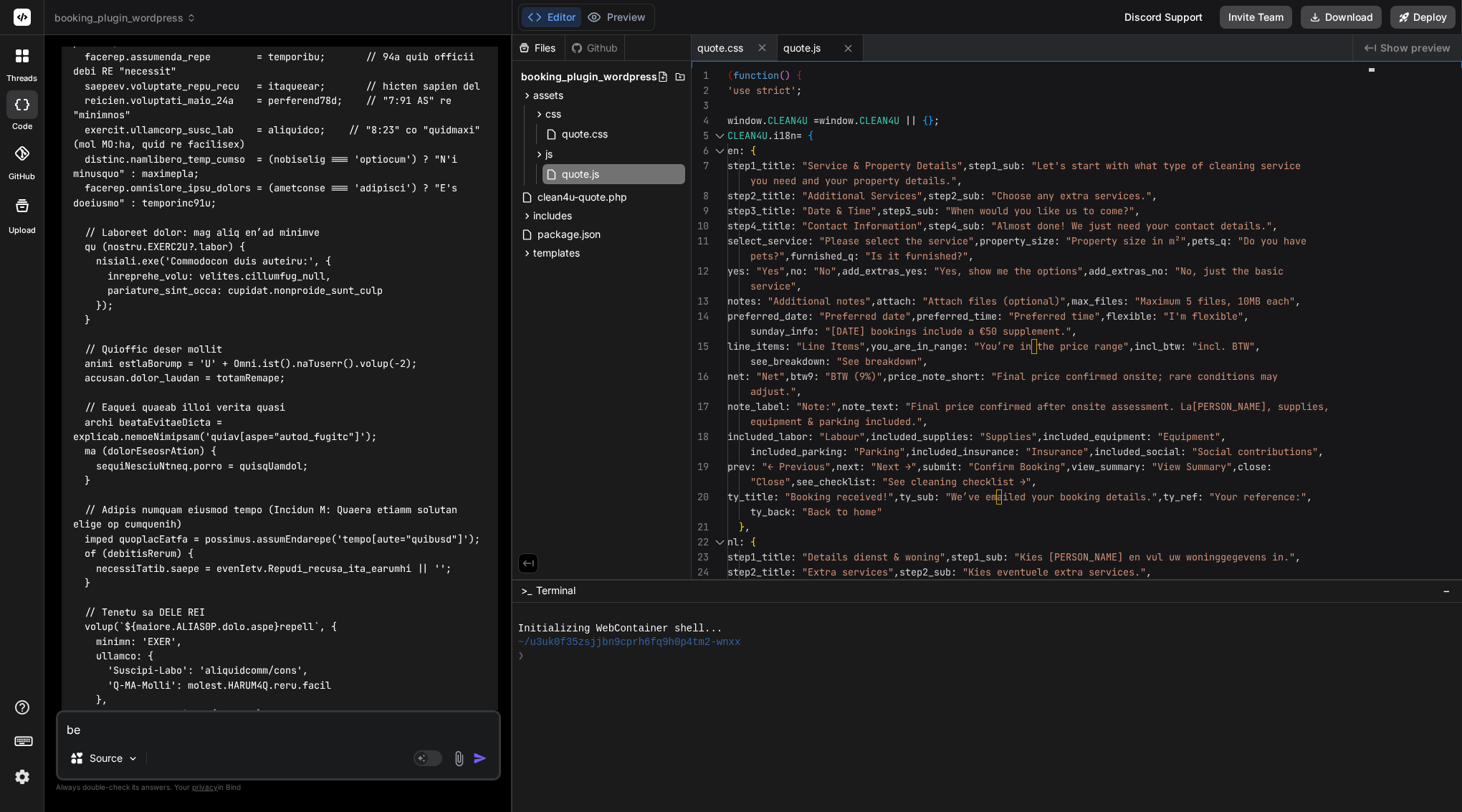
type textarea "bec"
type textarea "x"
type textarea "beca"
type textarea "x"
type textarea "becau"
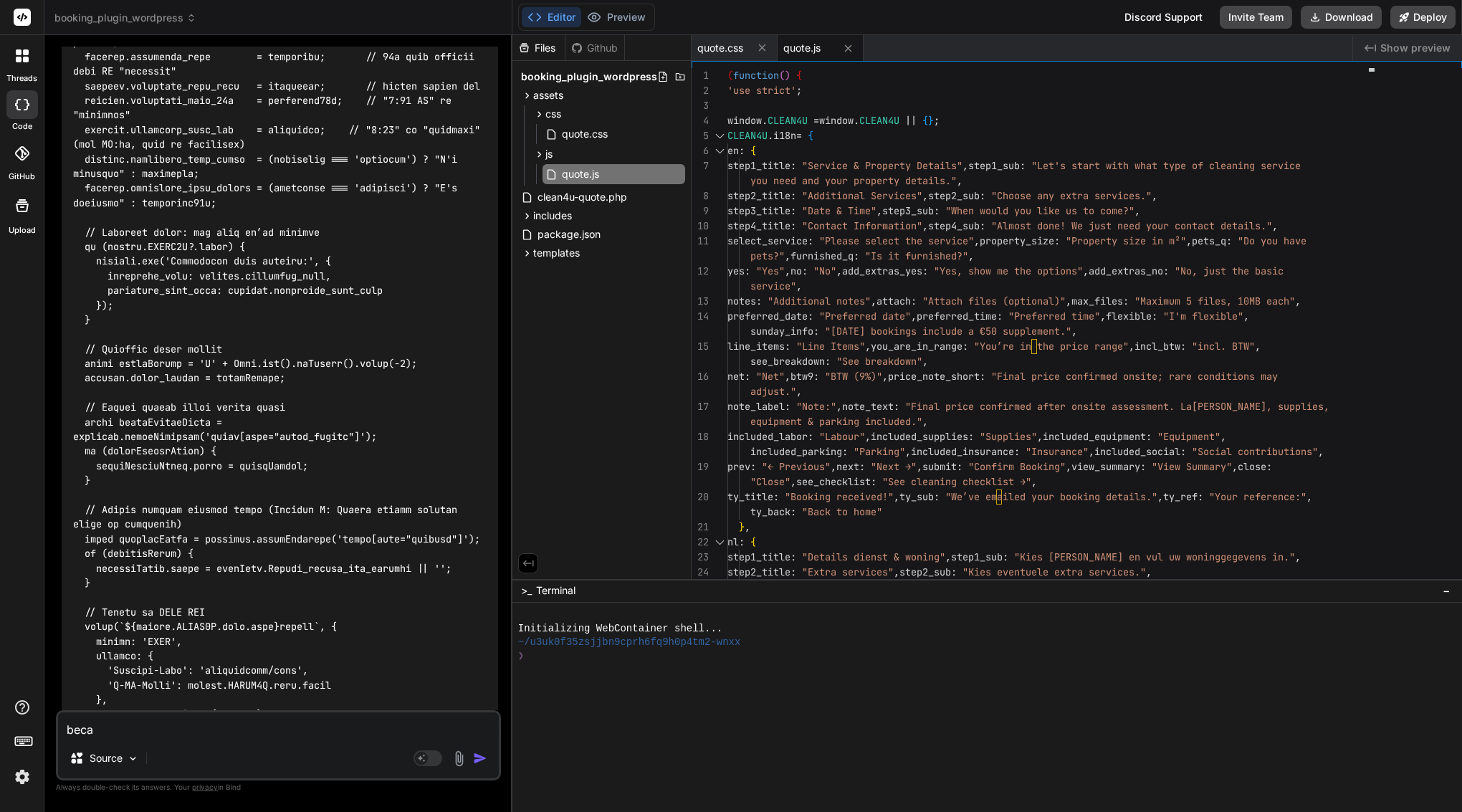
type textarea "x"
type textarea "becaus"
type textarea "x"
type textarea "because"
type textarea "x"
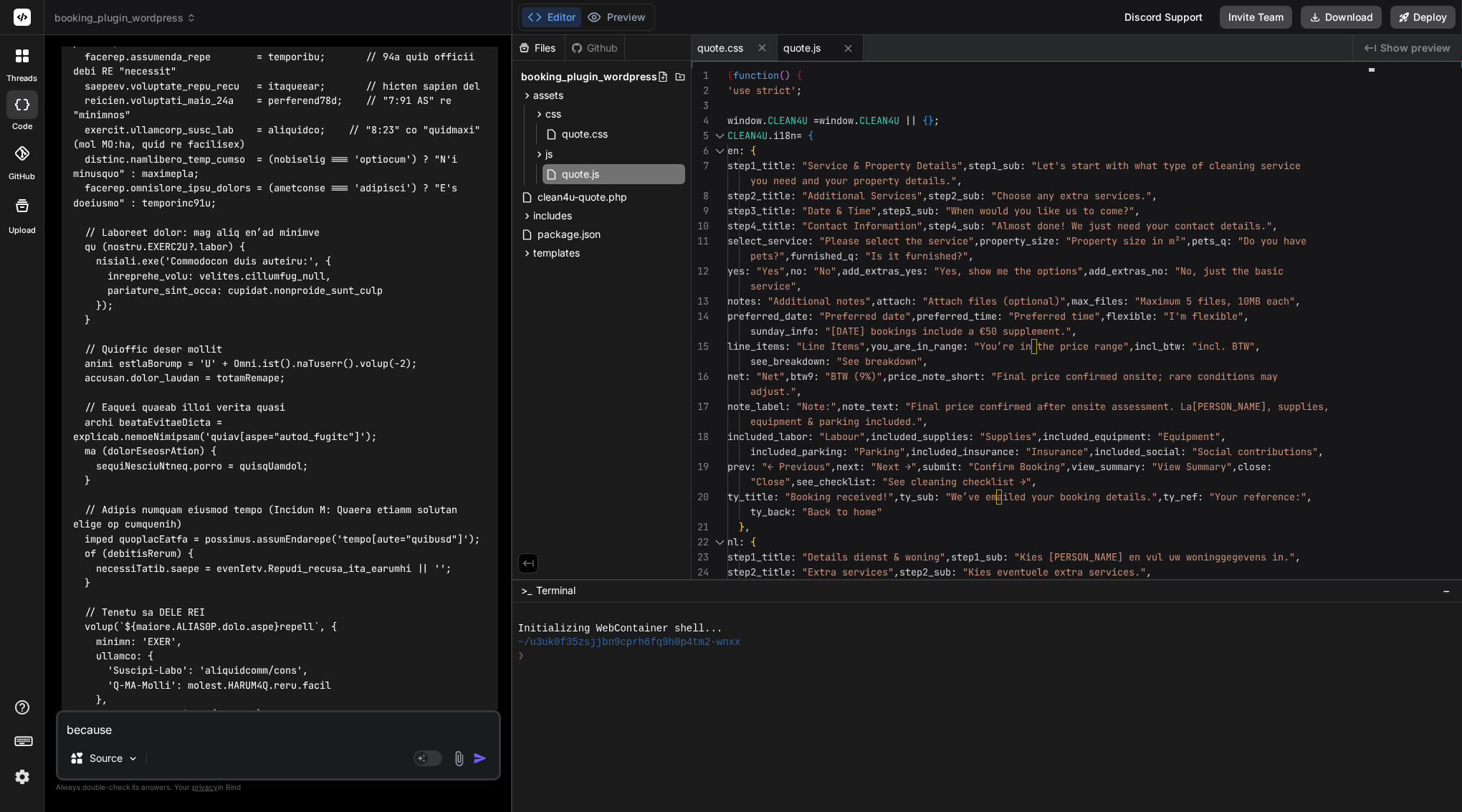
type textarea "because"
type textarea "x"
type textarea "because i"
type textarea "x"
type textarea "because I"
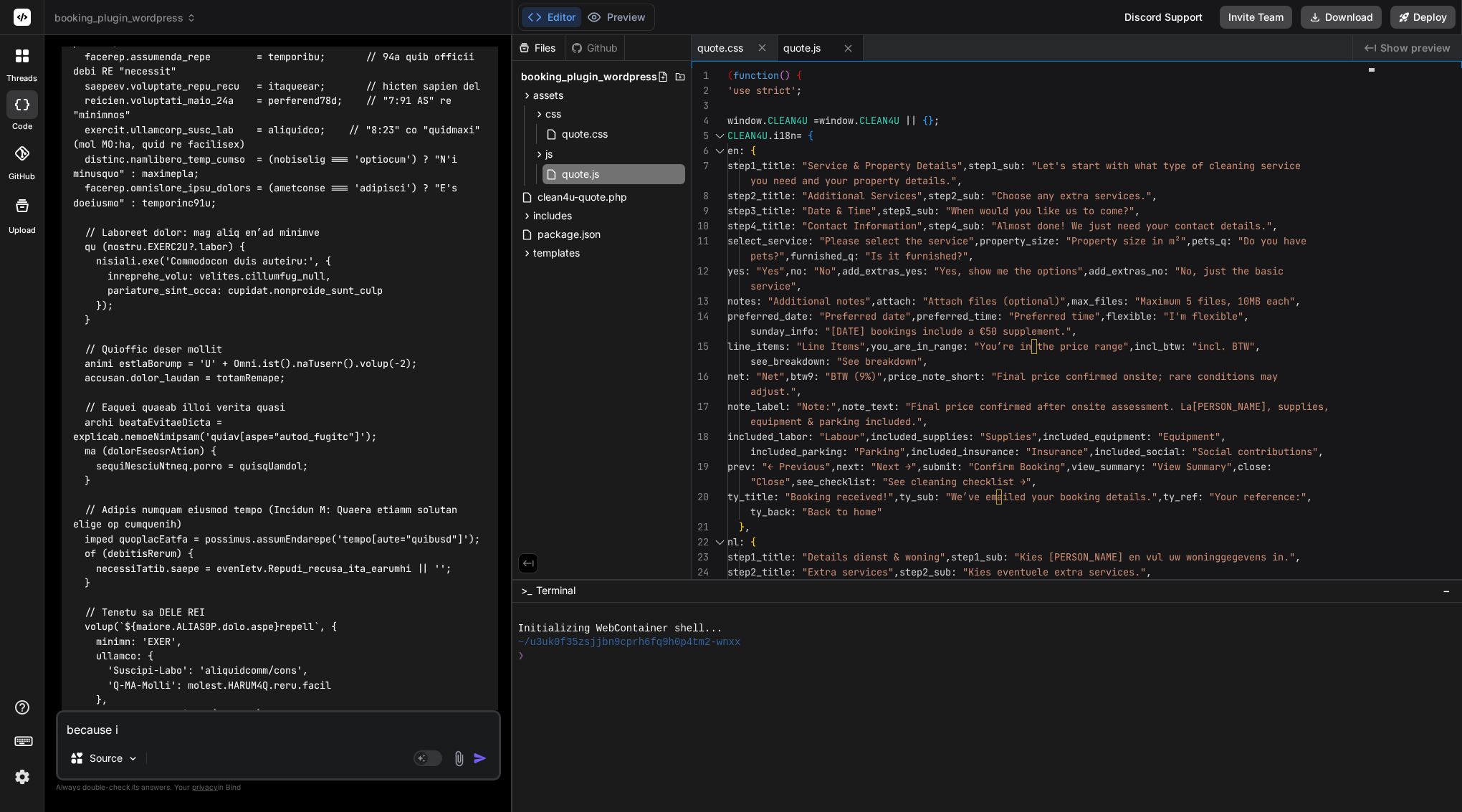
type textarea "x"
type textarea "because I d"
type textarea "x"
type textarea "because I do"
type textarea "x"
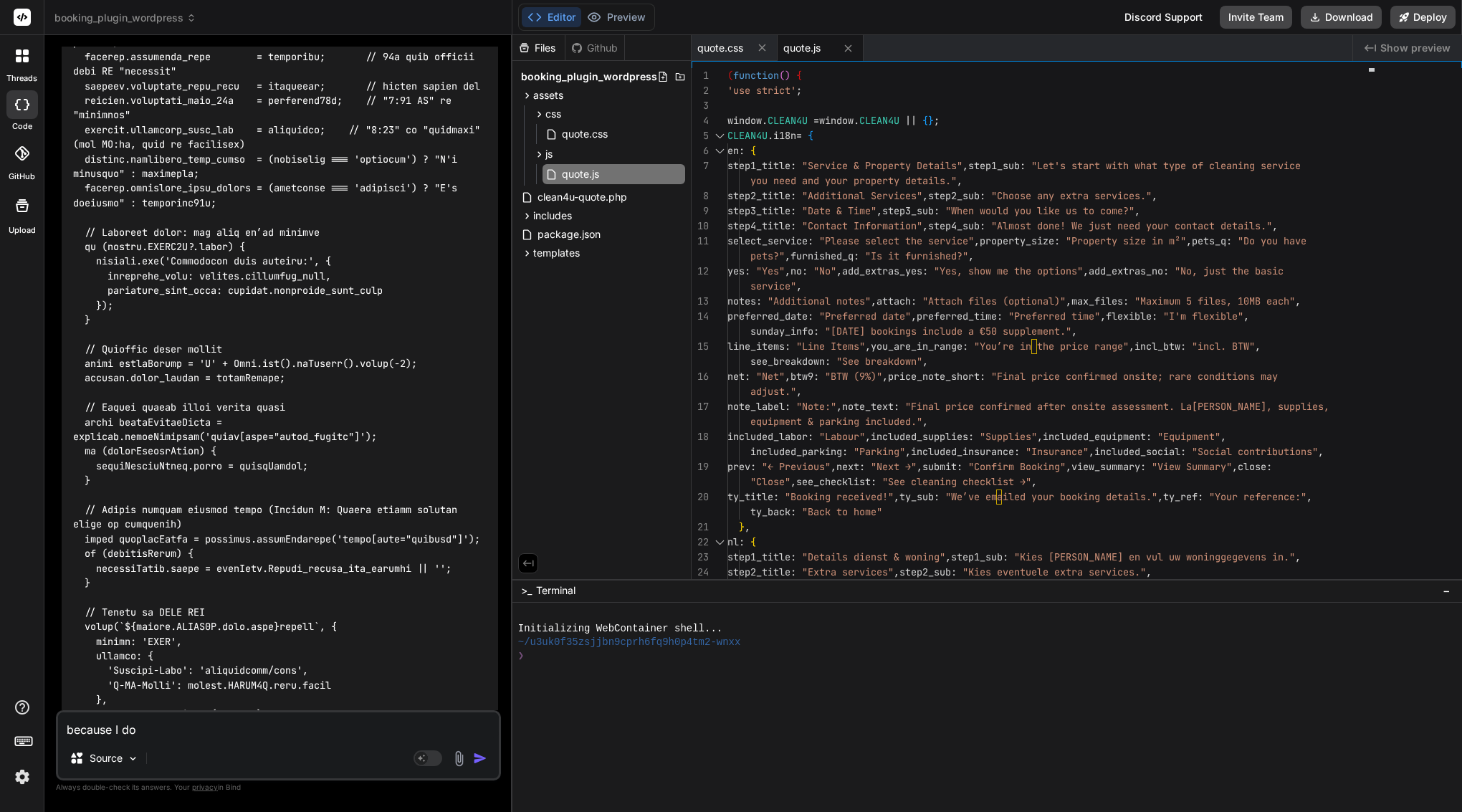
type textarea "because I don"
type textarea "x"
type textarea "because I dont"
type textarea "x"
type textarea "because I dont"
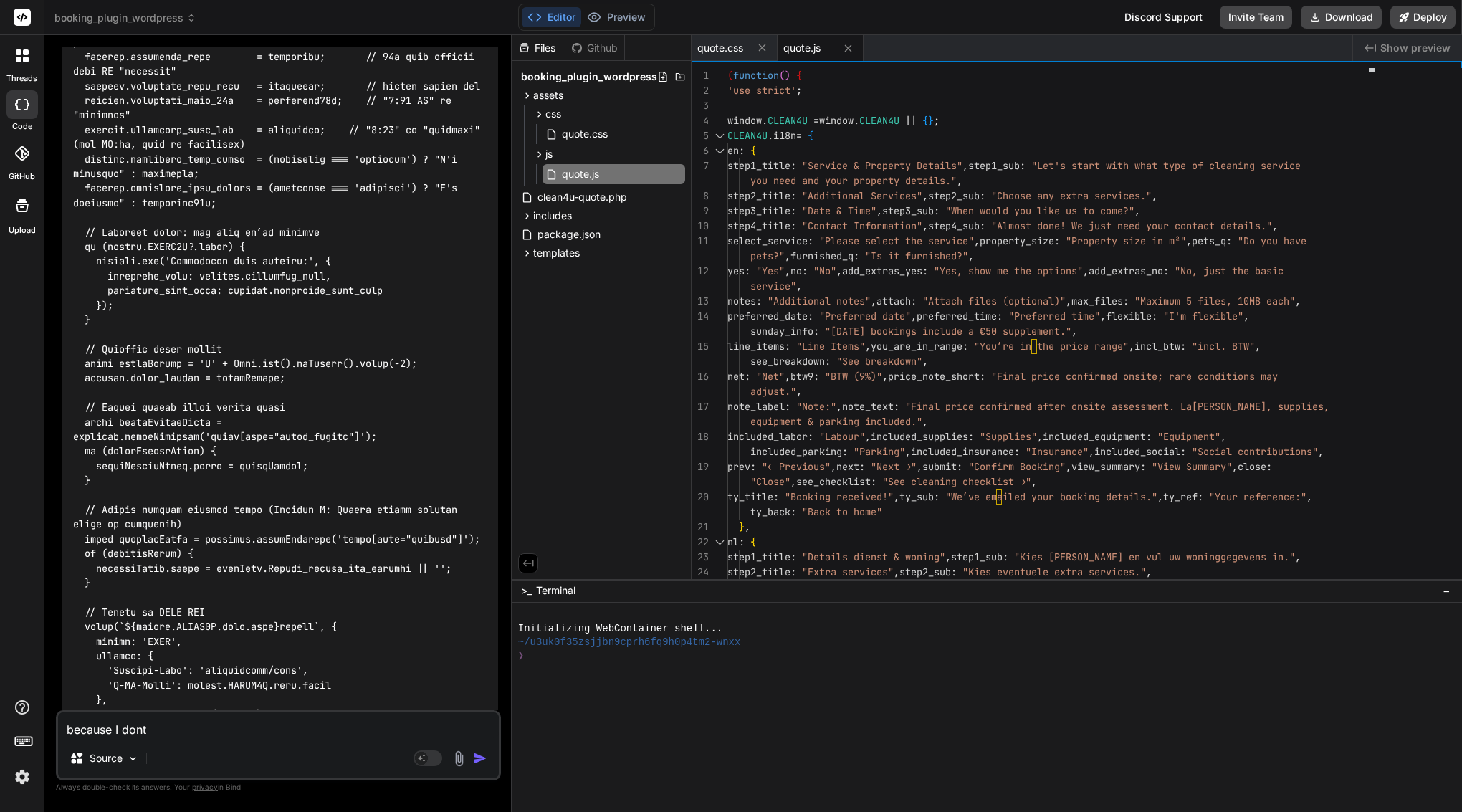
type textarea "x"
type textarea "because I dont s"
type textarea "x"
type textarea "because I dont se"
type textarea "x"
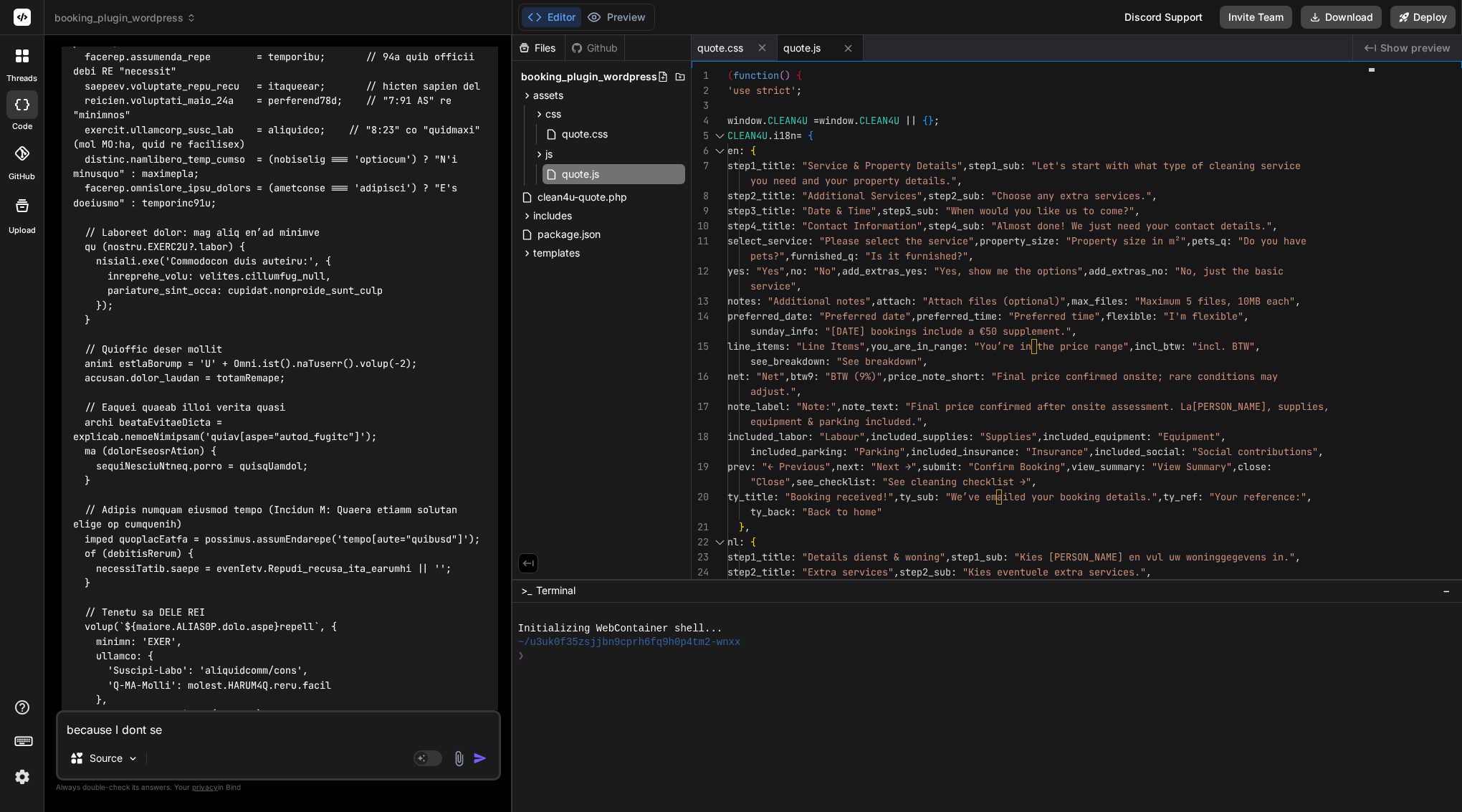
type textarea "because I dont see"
type textarea "x"
type textarea "because I dont see"
type textarea "x"
type textarea "because I dont see o"
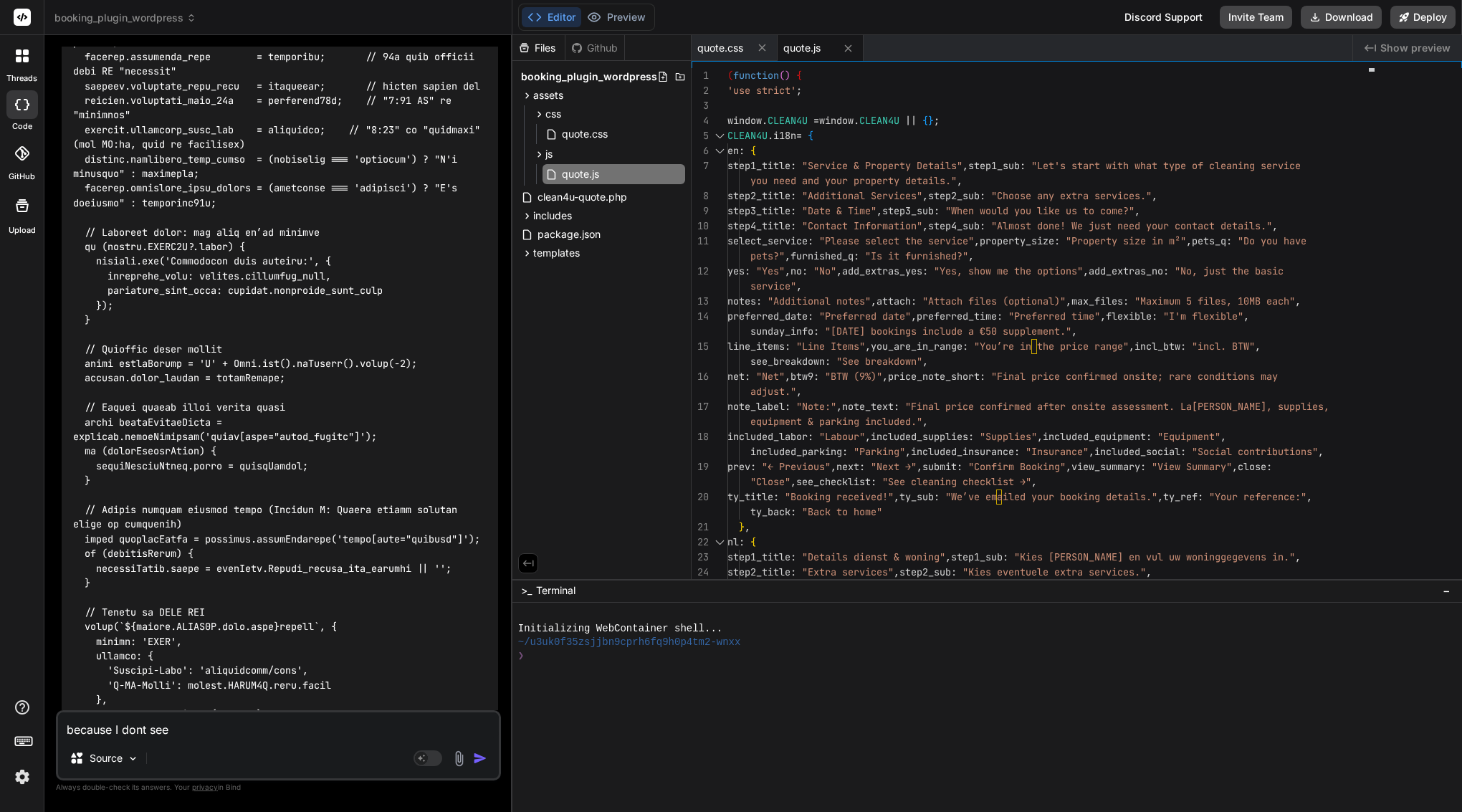
type textarea "x"
type textarea "because I dont see oi"
type textarea "x"
type textarea "because I dont see oin"
type textarea "x"
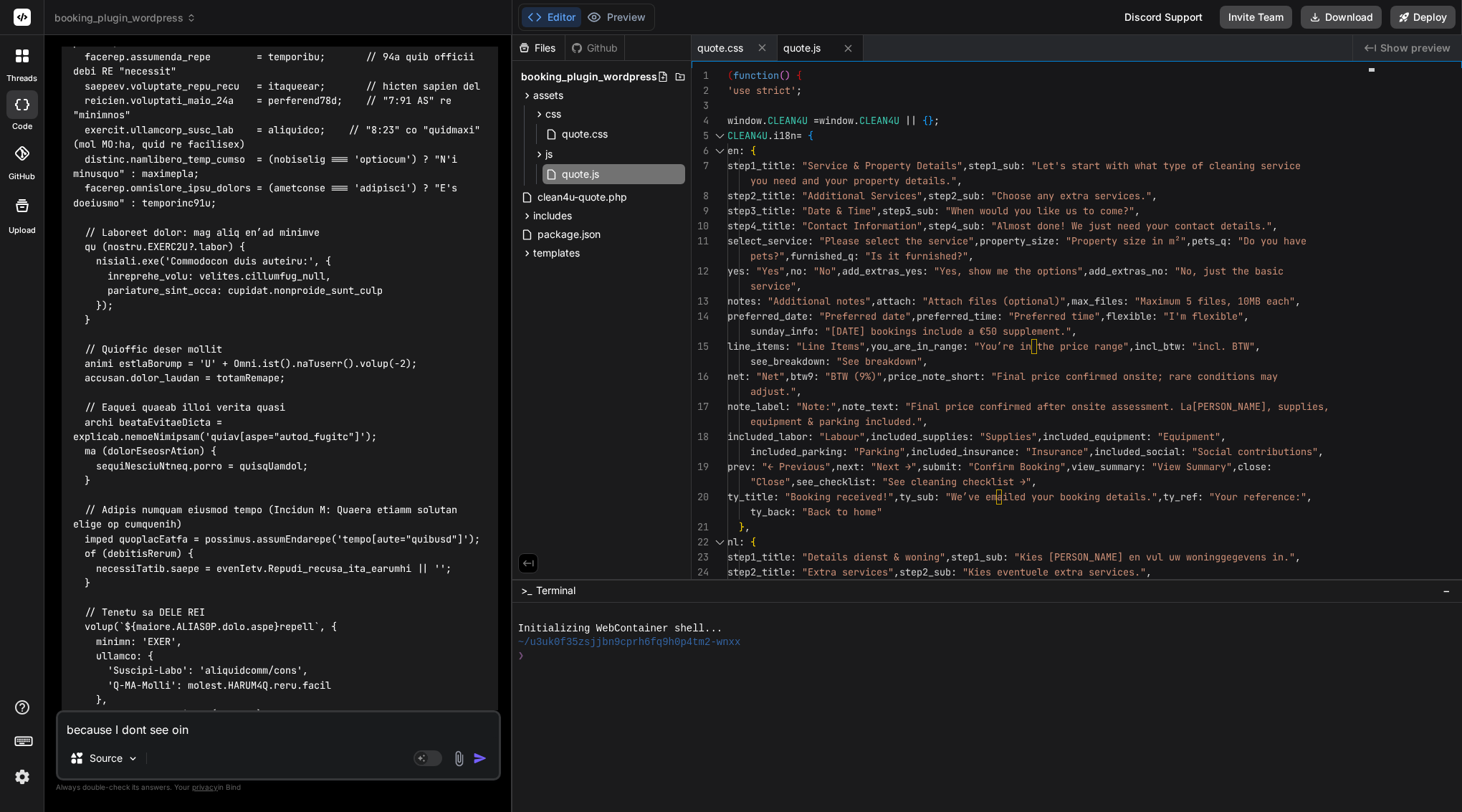
type textarea "because I dont see oi"
type textarea "x"
type textarea "because I dont see o"
type textarea "x"
type textarea "because I dont see"
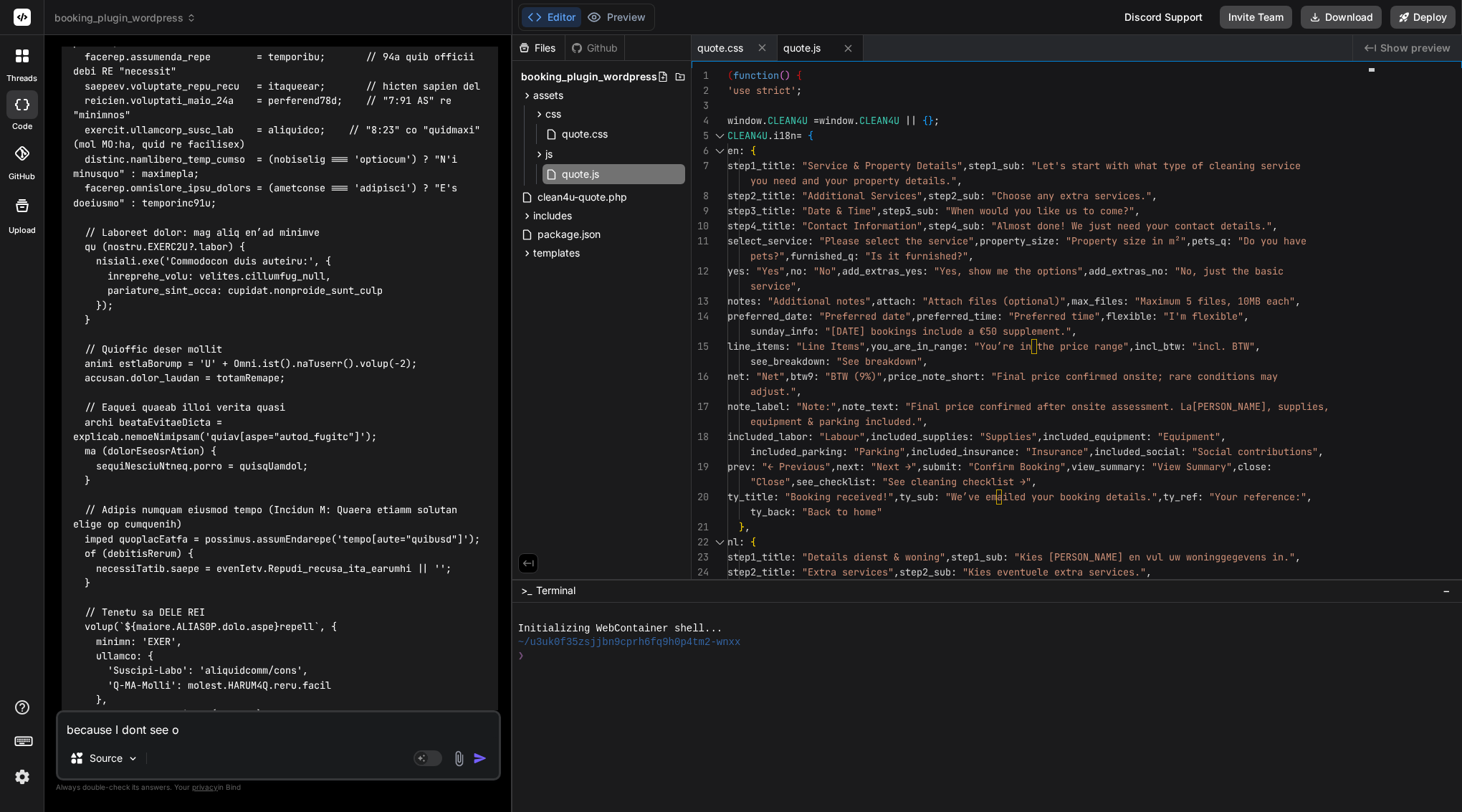
type textarea "x"
type textarea "because I dont see i"
type textarea "x"
type textarea "because I dont see in"
type textarea "x"
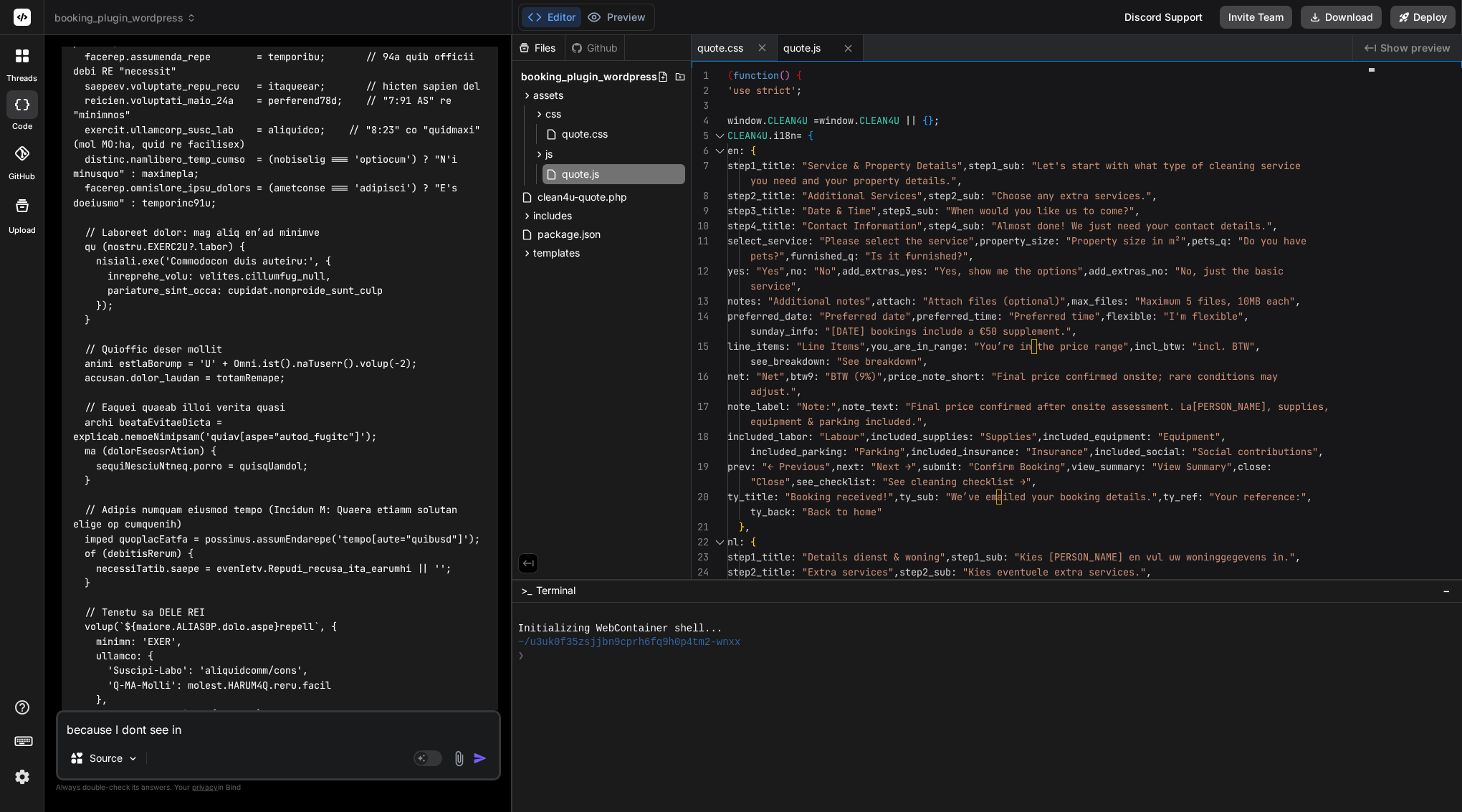
type textarea "because I dont see in"
type textarea "x"
type textarea "because I dont see in e"
type textarea "x"
type textarea "because I dont see in ed"
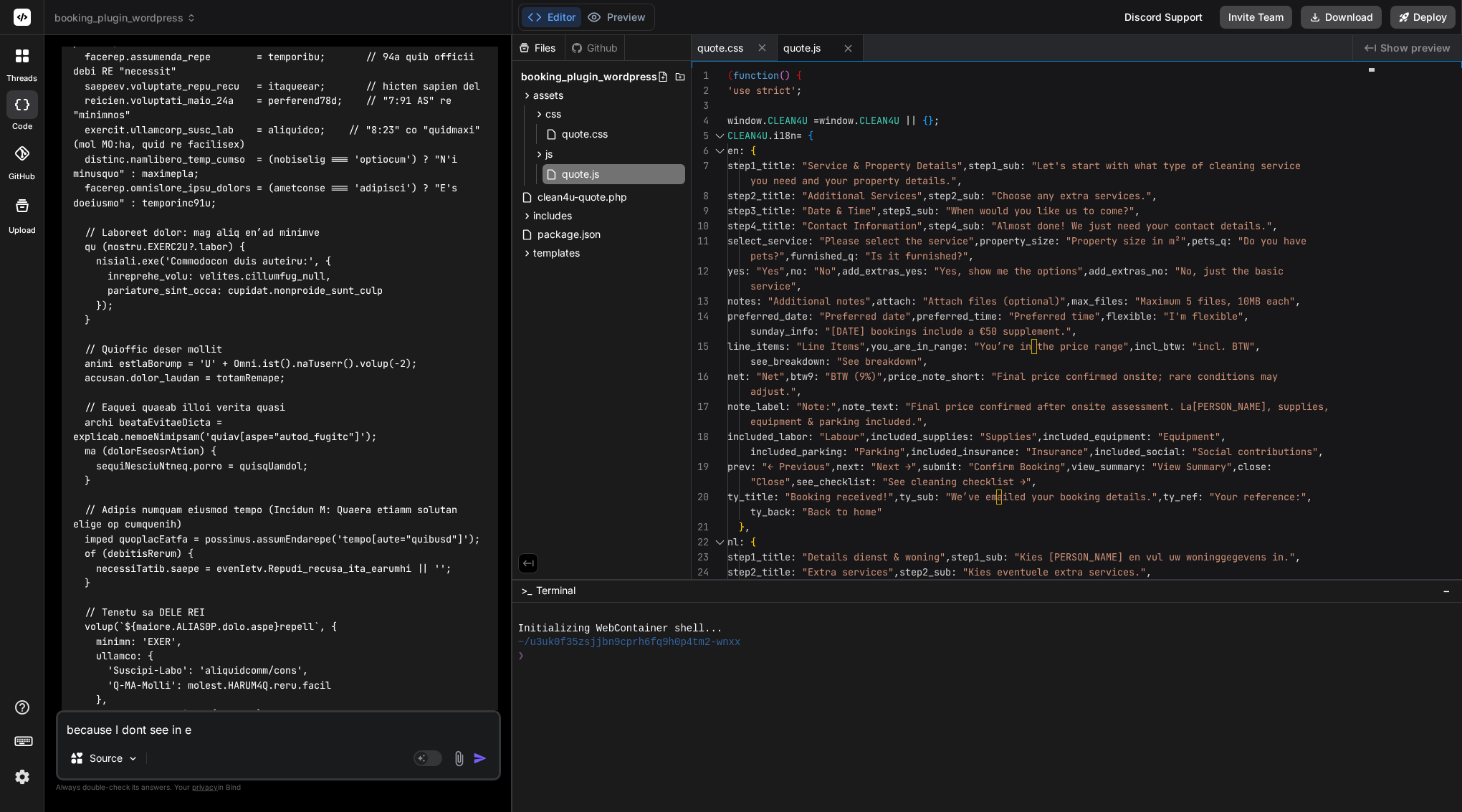
type textarea "x"
type textarea "because I dont see in edi"
type textarea "x"
type textarea "because I dont see in edit"
type textarea "x"
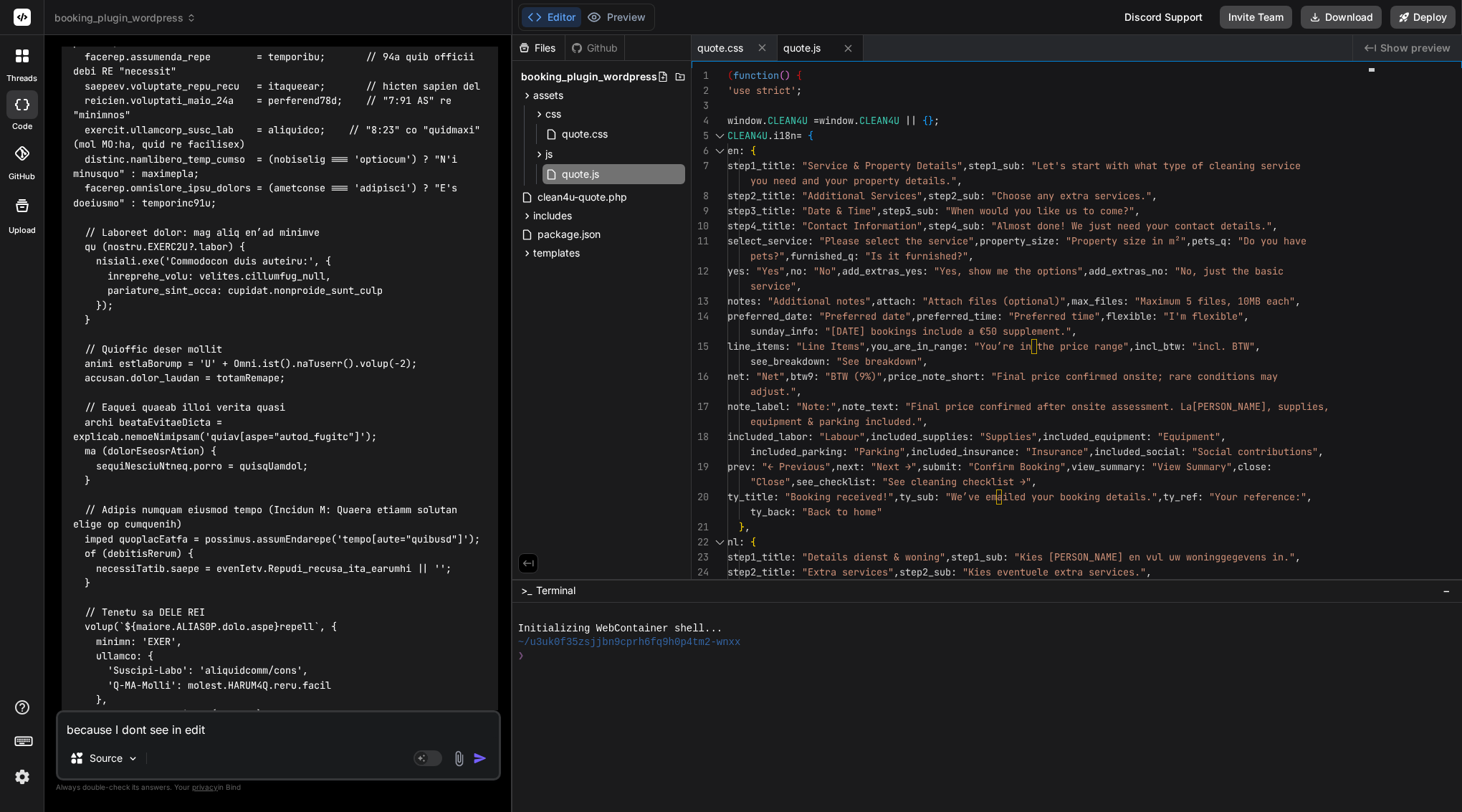
type textarea "because I dont see in edito"
type textarea "x"
type textarea "because I dont see in editor"
type textarea "x"
type textarea "because I dont see in editor"
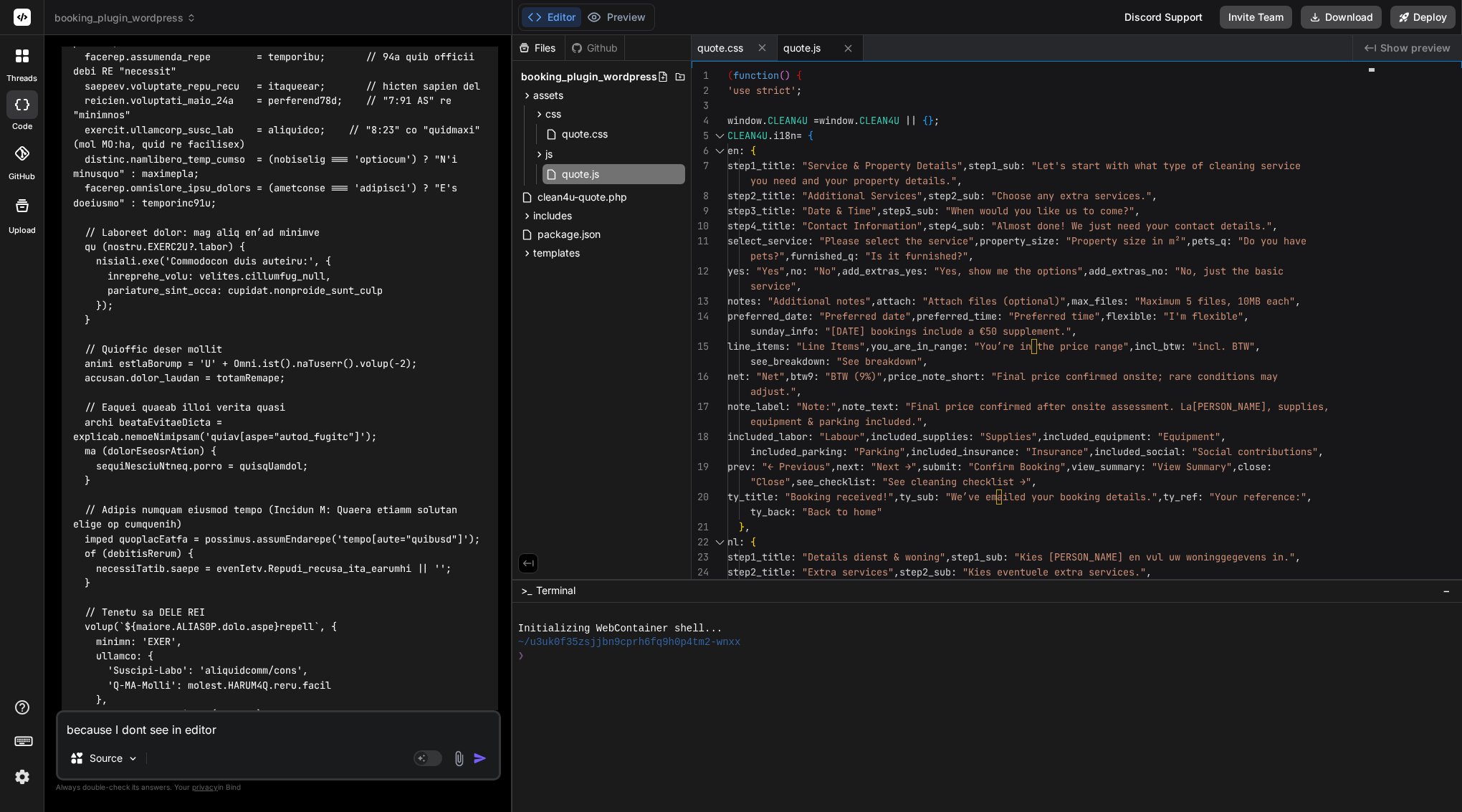
type textarea "x"
type textarea "because I dont see in editor u"
type textarea "x"
type textarea "because I dont see in editor up"
type textarea "x"
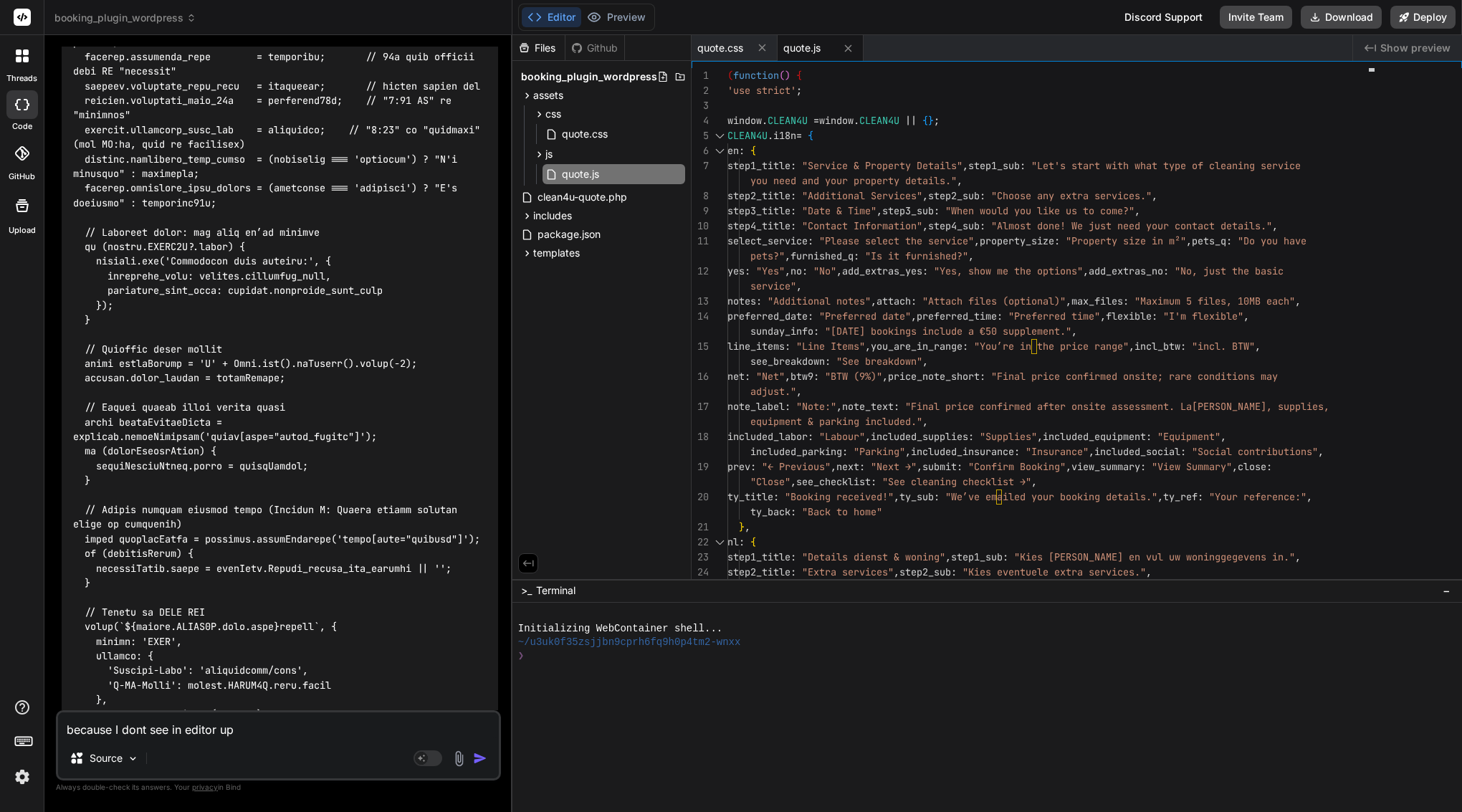
type textarea "because I dont see in editor upd"
type textarea "x"
type textarea "because I dont see in editor upda"
type textarea "x"
type textarea "because I dont see in editor updat"
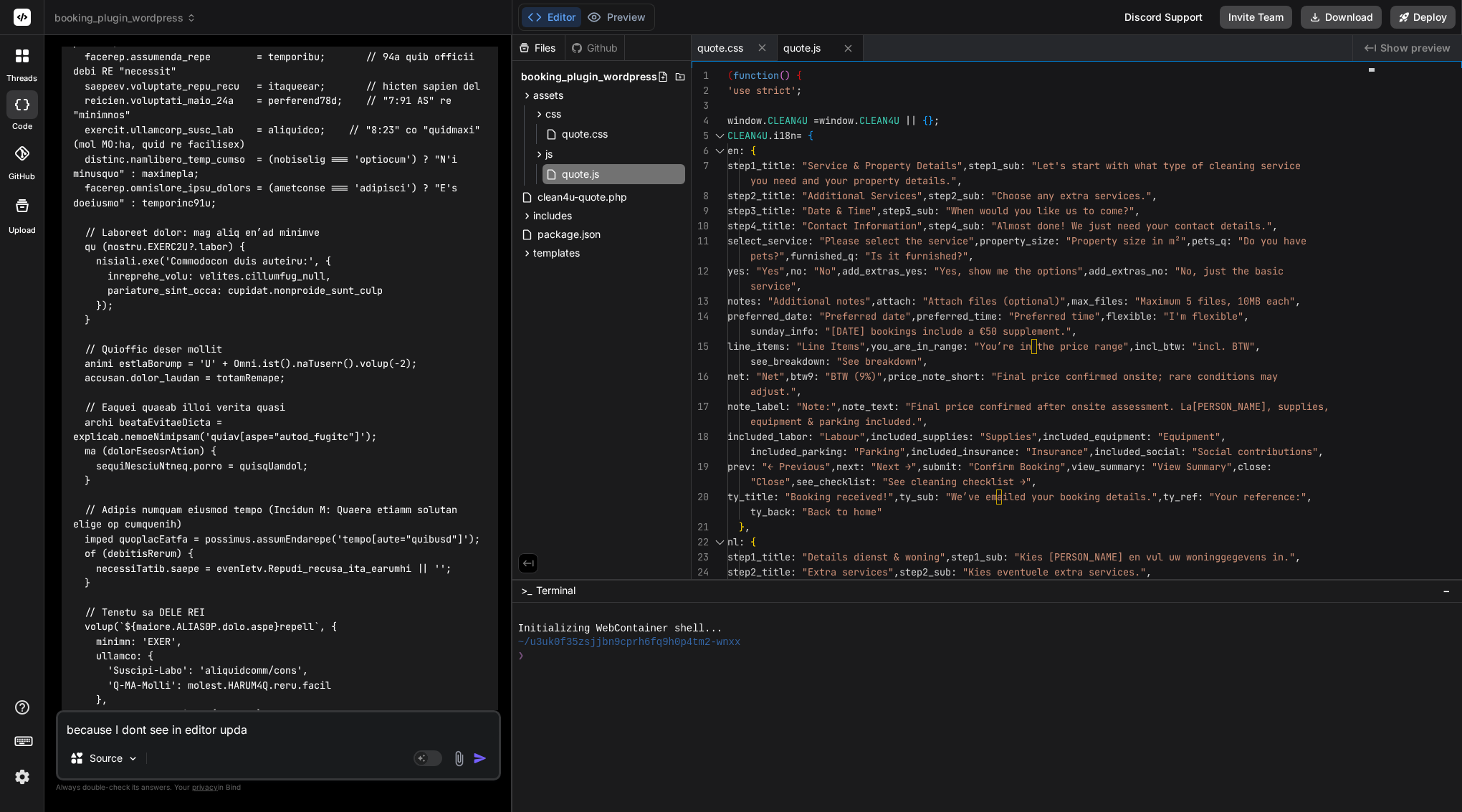
type textarea "x"
type textarea "because I dont see in editor update"
type textarea "x"
type textarea "because I dont see in editor updates"
type textarea "x"
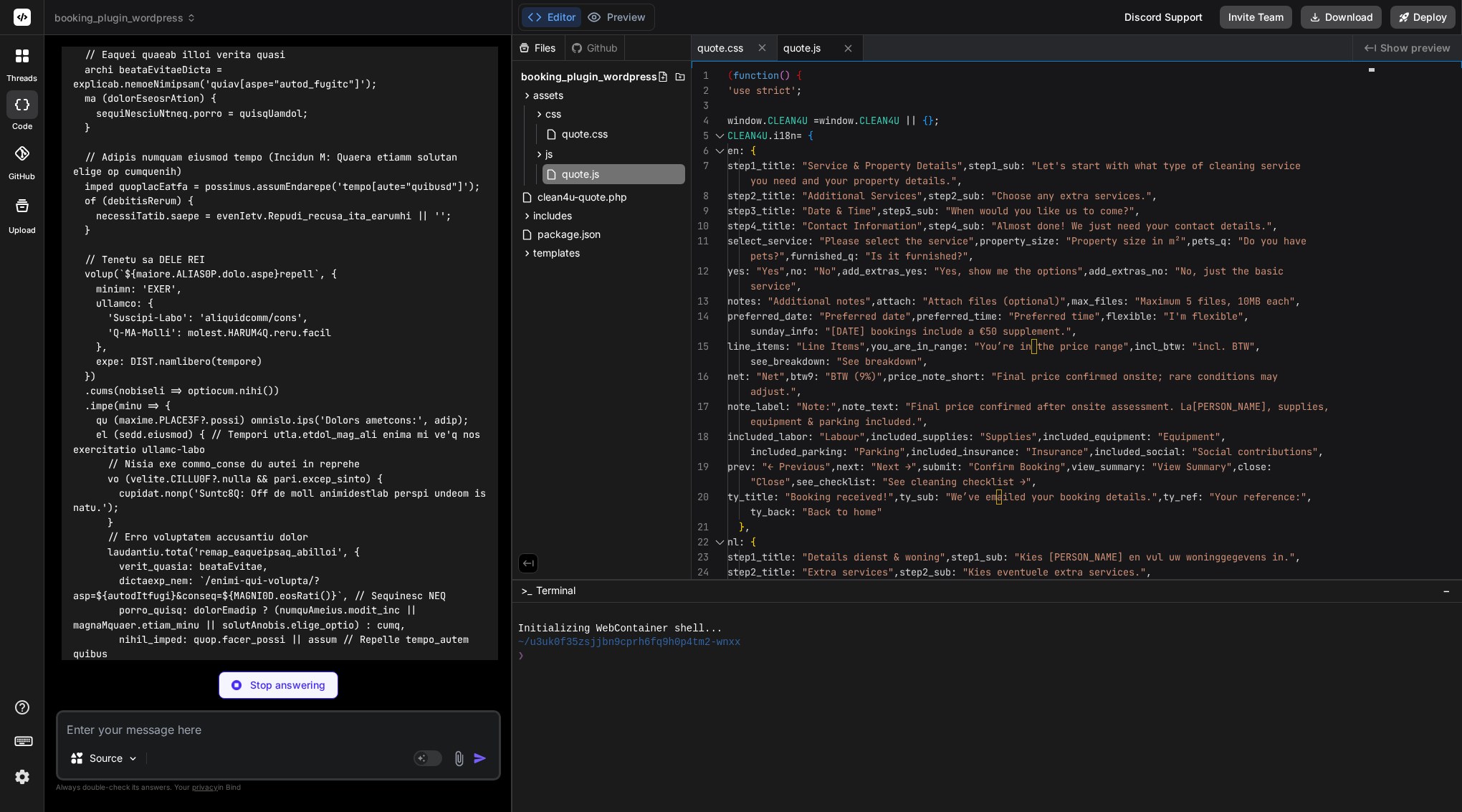
scroll to position [68158, 0]
type textarea "x"
click at [723, 45] on span "quote.css" at bounding box center [720, 48] width 46 height 14
type textarea ".lang-toggle button.is-active{ background:#fff; color:#7C3AED; border-color:#ff…"
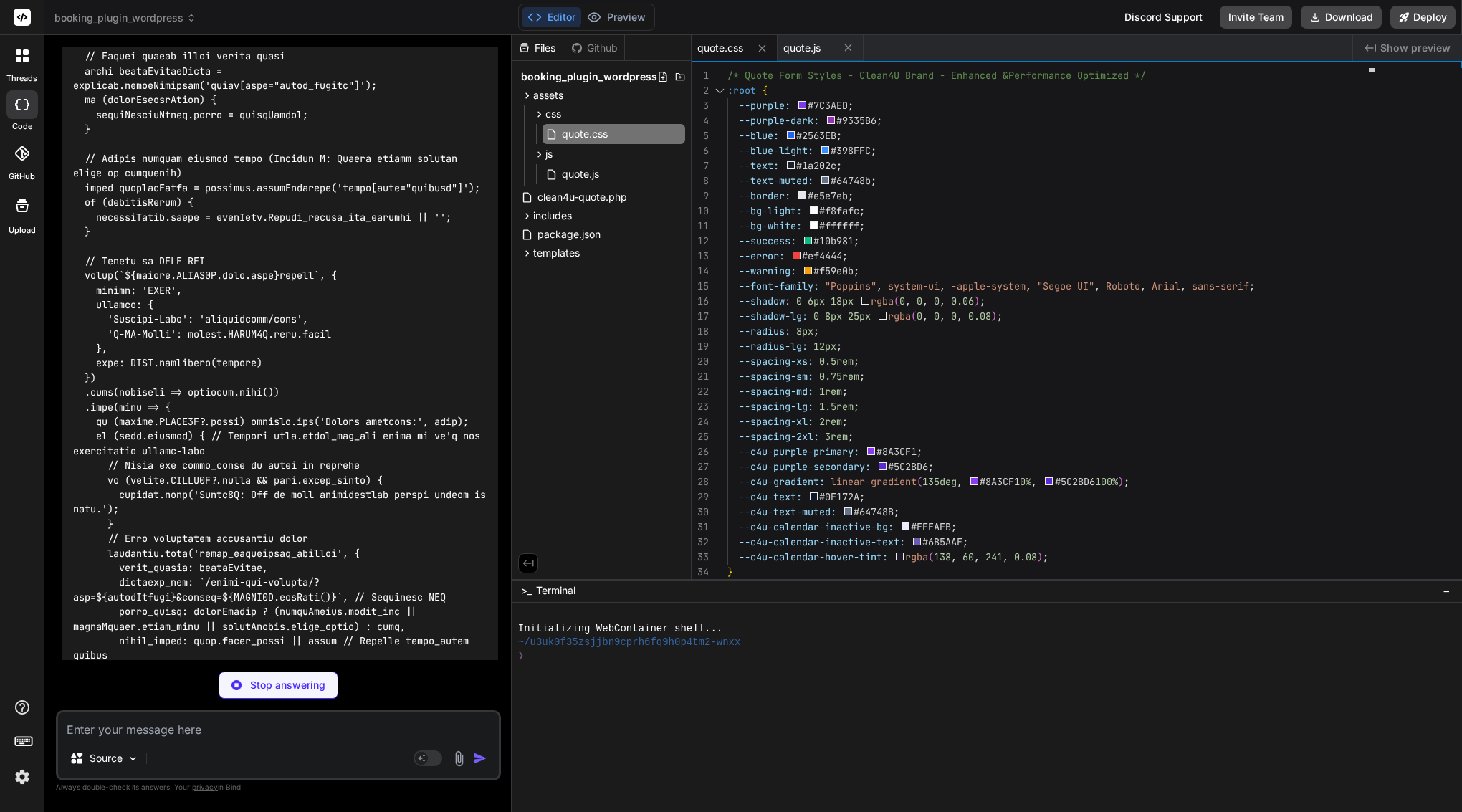
scroll to position [0, 0]
type textarea "x"
type textarea ".progress-container .lang-toggle button{ border-color:rgba(255,255,255,.5); } .…"
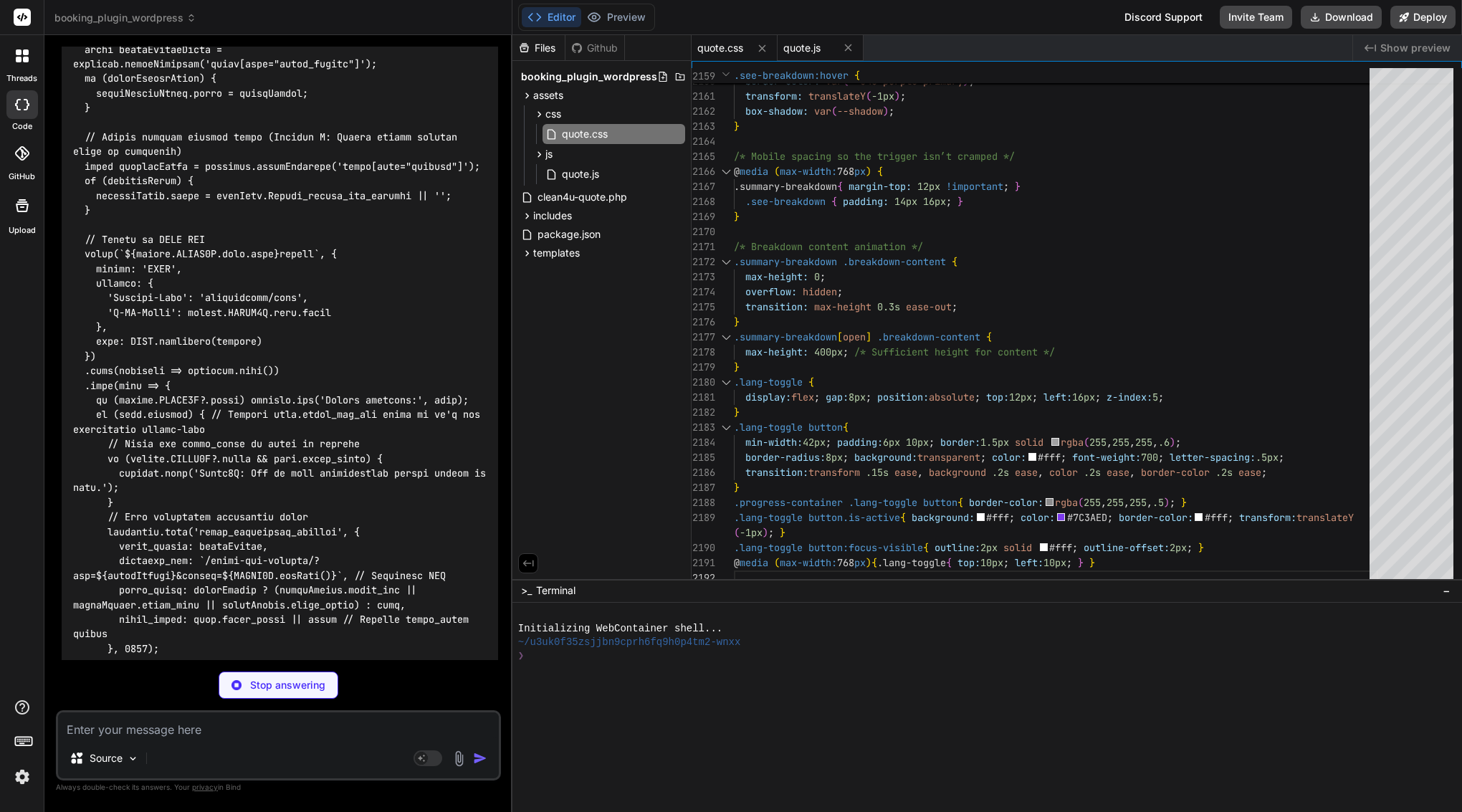
type textarea "x"
click at [810, 45] on span "quote.js" at bounding box center [801, 48] width 37 height 14
type textarea "const form = document.getElementById('quote-form'); form.addEventListener('subm…"
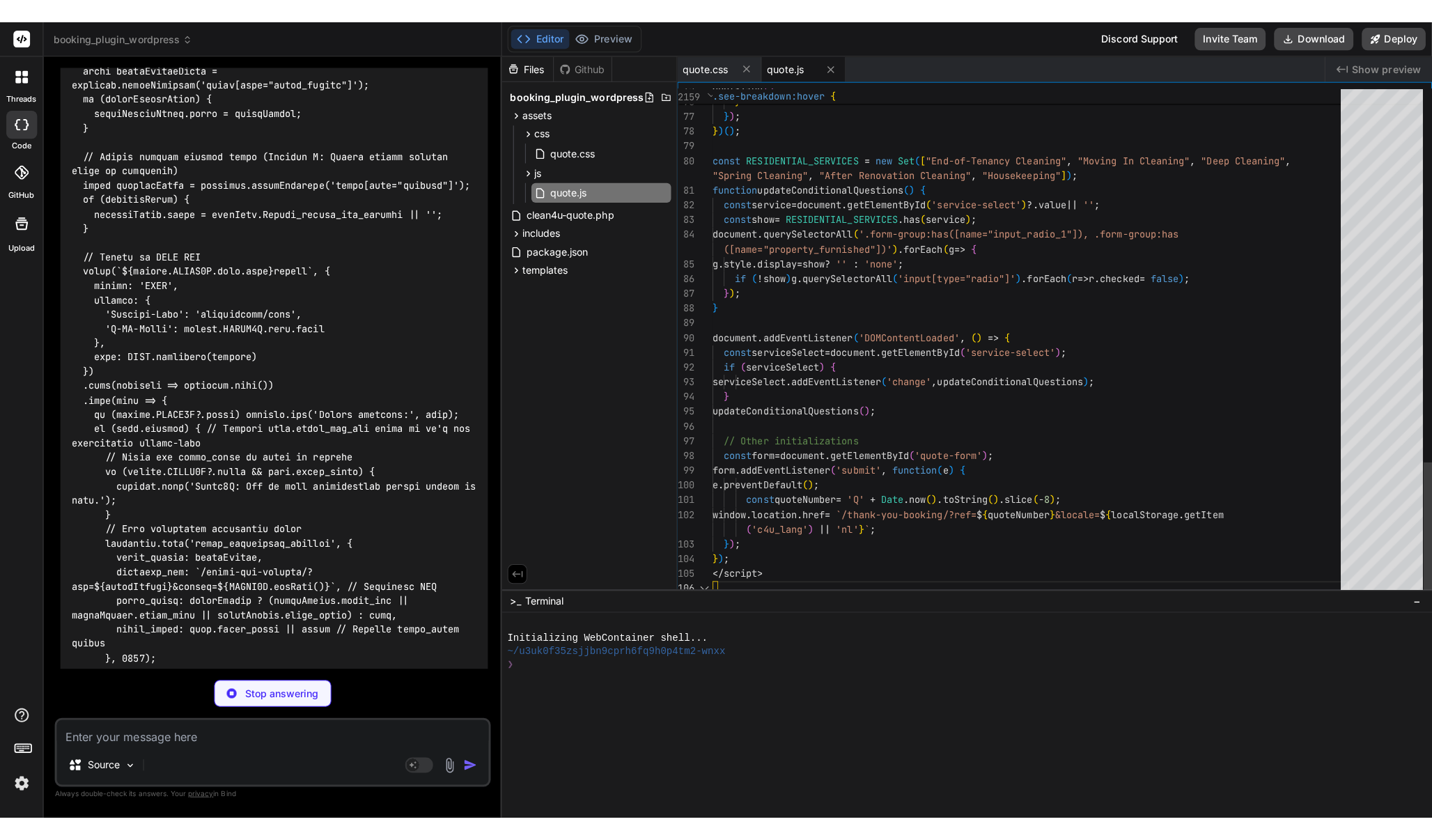
scroll to position [132, 0]
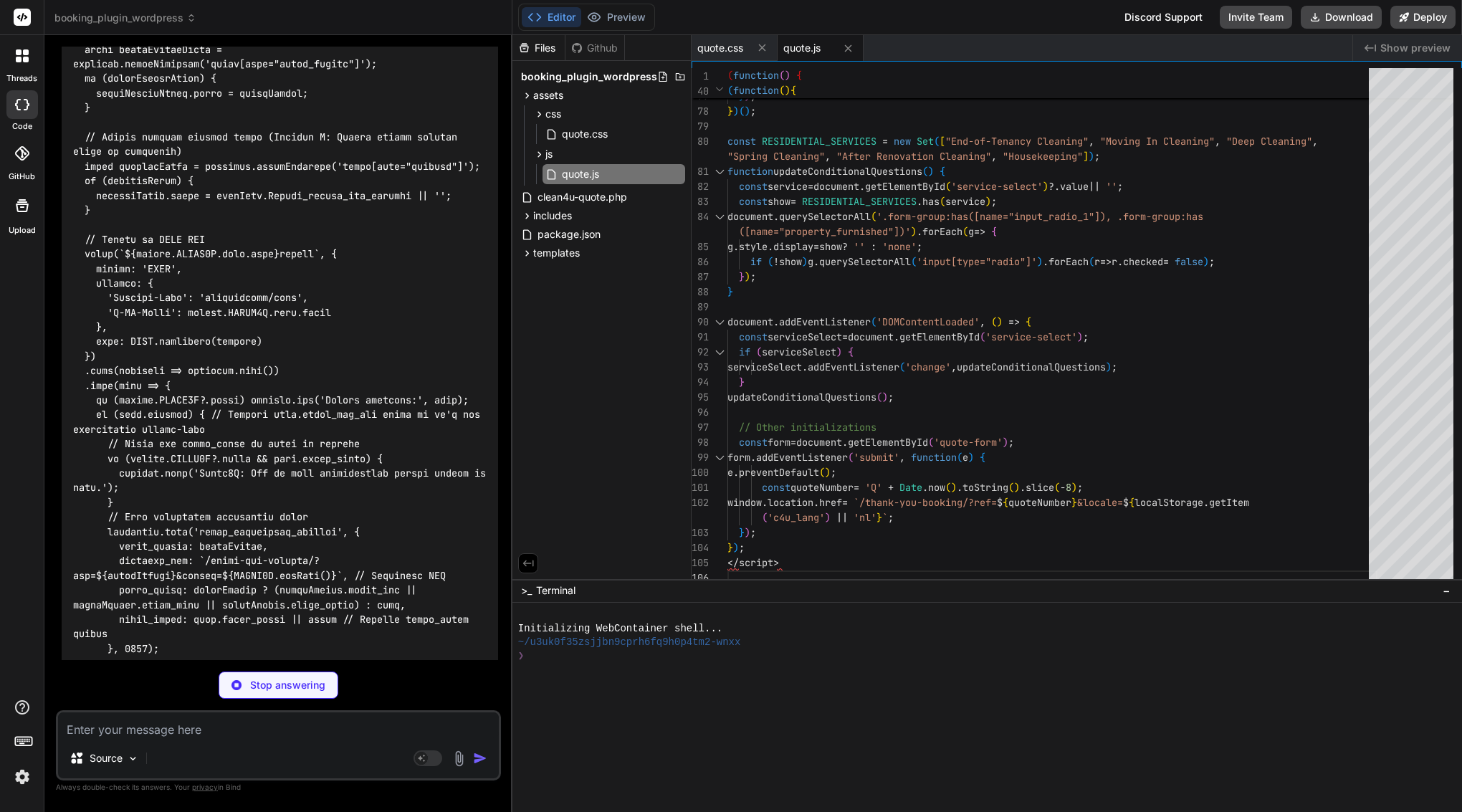
type textarea "x"
type textarea "})();"
type textarea "x"
type textarea "included.</span></div> </div> <?php if (isset($_GET['q']) && get_transient("cle…"
type textarea "x"
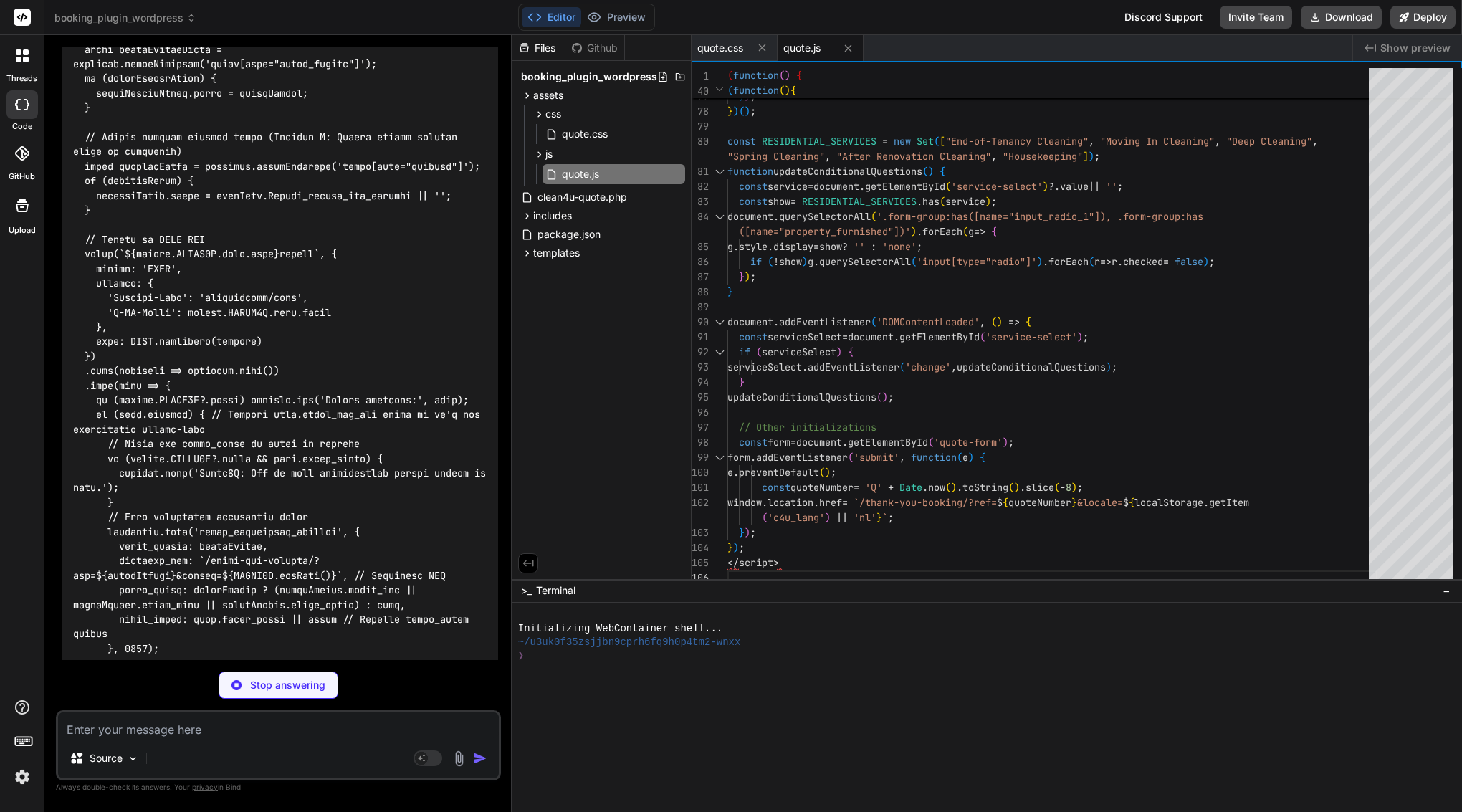
type textarea "<a href="<?php echo esc_url(home_url('/')); ?>" class="btn btn-primary" data-i1…"
type textarea "x"
type textarea "private static function build_admin_email_html($quote_data) { ob_start(); inclu…"
type textarea "x"
type textarea "li> <?php endif; ?> </ul> <h2><?php echo esc_html($t['questions']); ?></h2> <p>…"
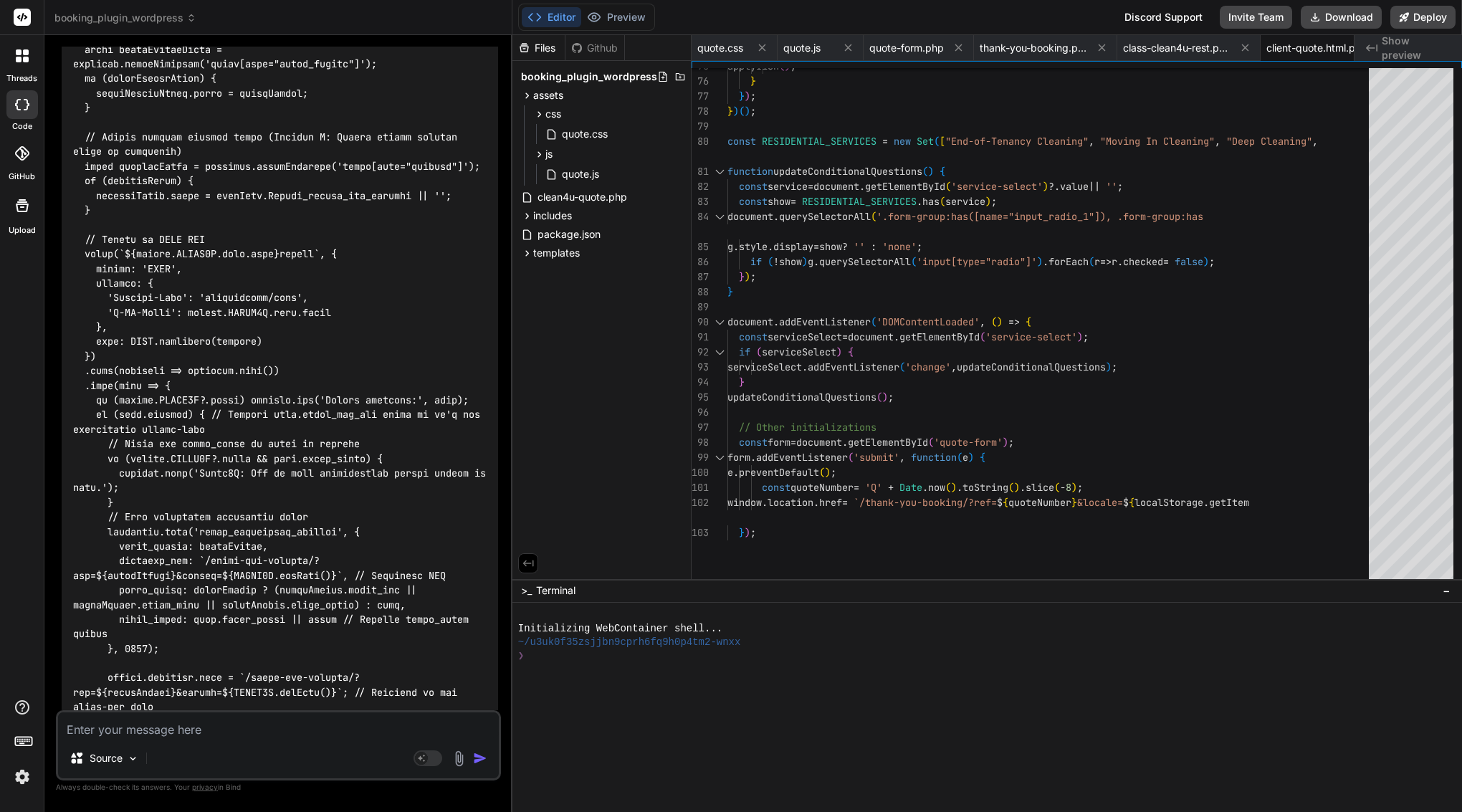
type textarea "x"
type textarea "<?php endif; ?> </ul> <h2><?php echo esc_html($t['questions']); ?></h2> <p><?ph…"
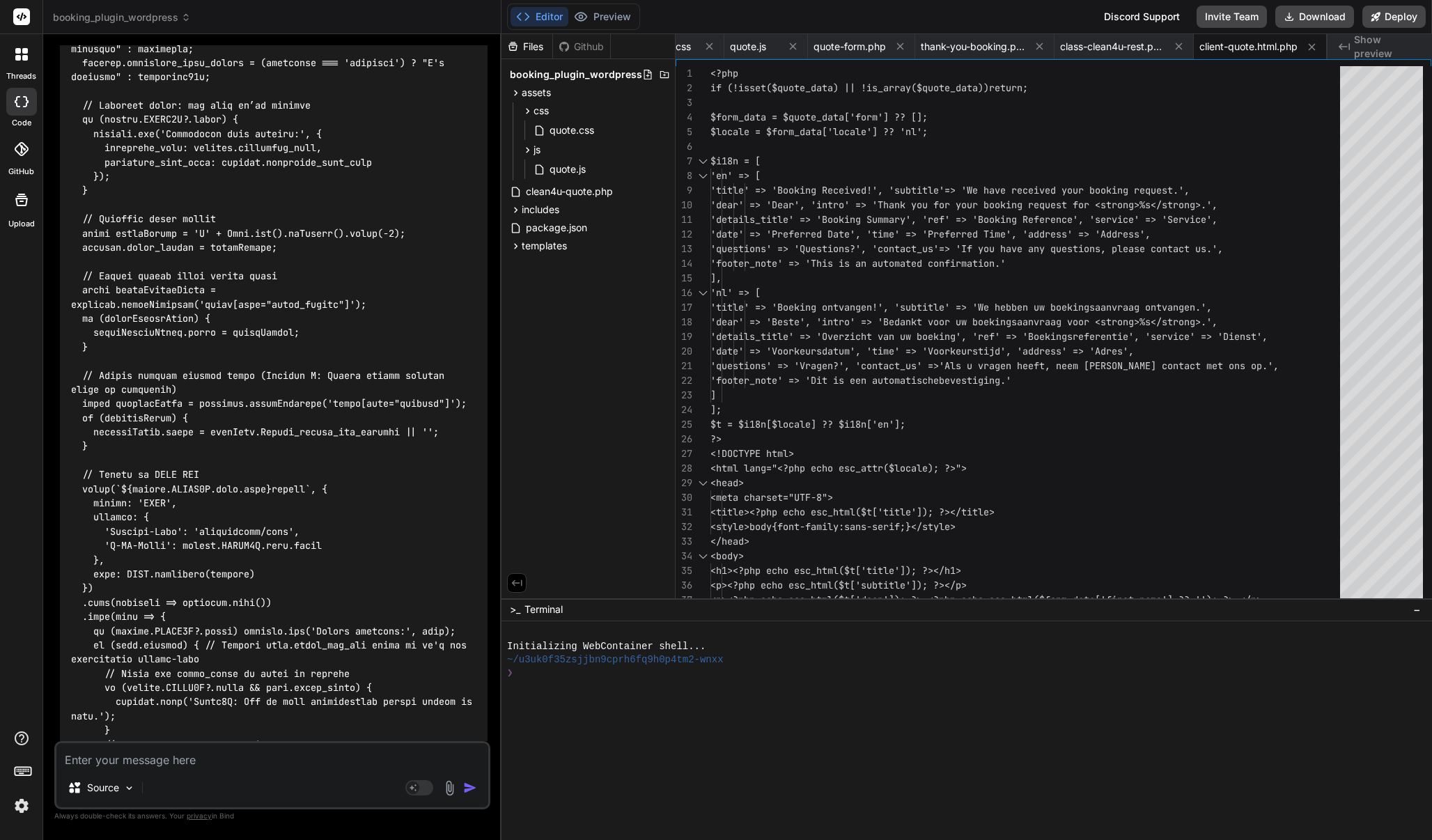
scroll to position [65738, 0]
click at [186, 767] on textarea at bounding box center [272, 756] width 432 height 25
type textarea "w"
type textarea "x"
type textarea "wr"
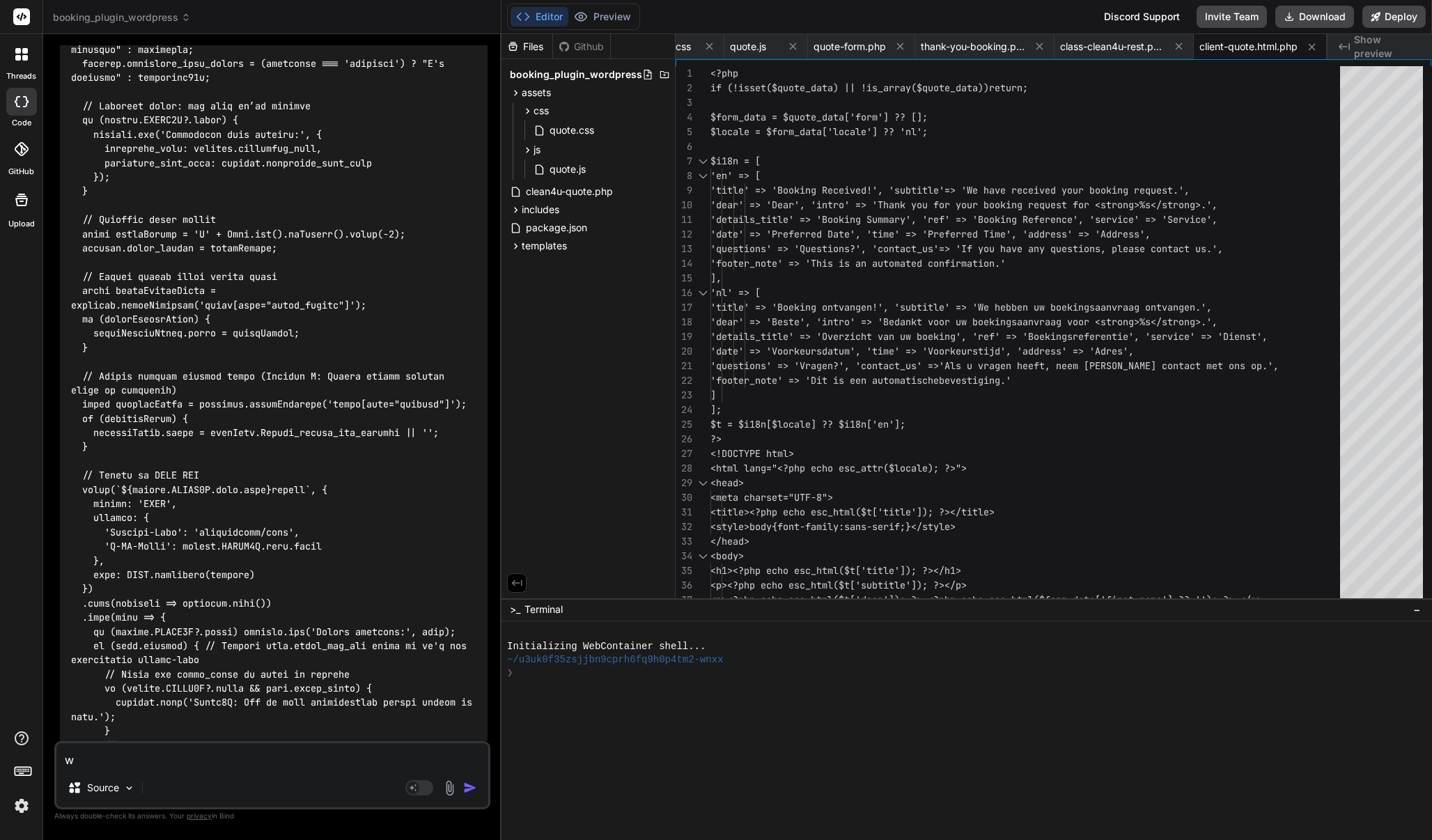
type textarea "x"
type textarea "wri"
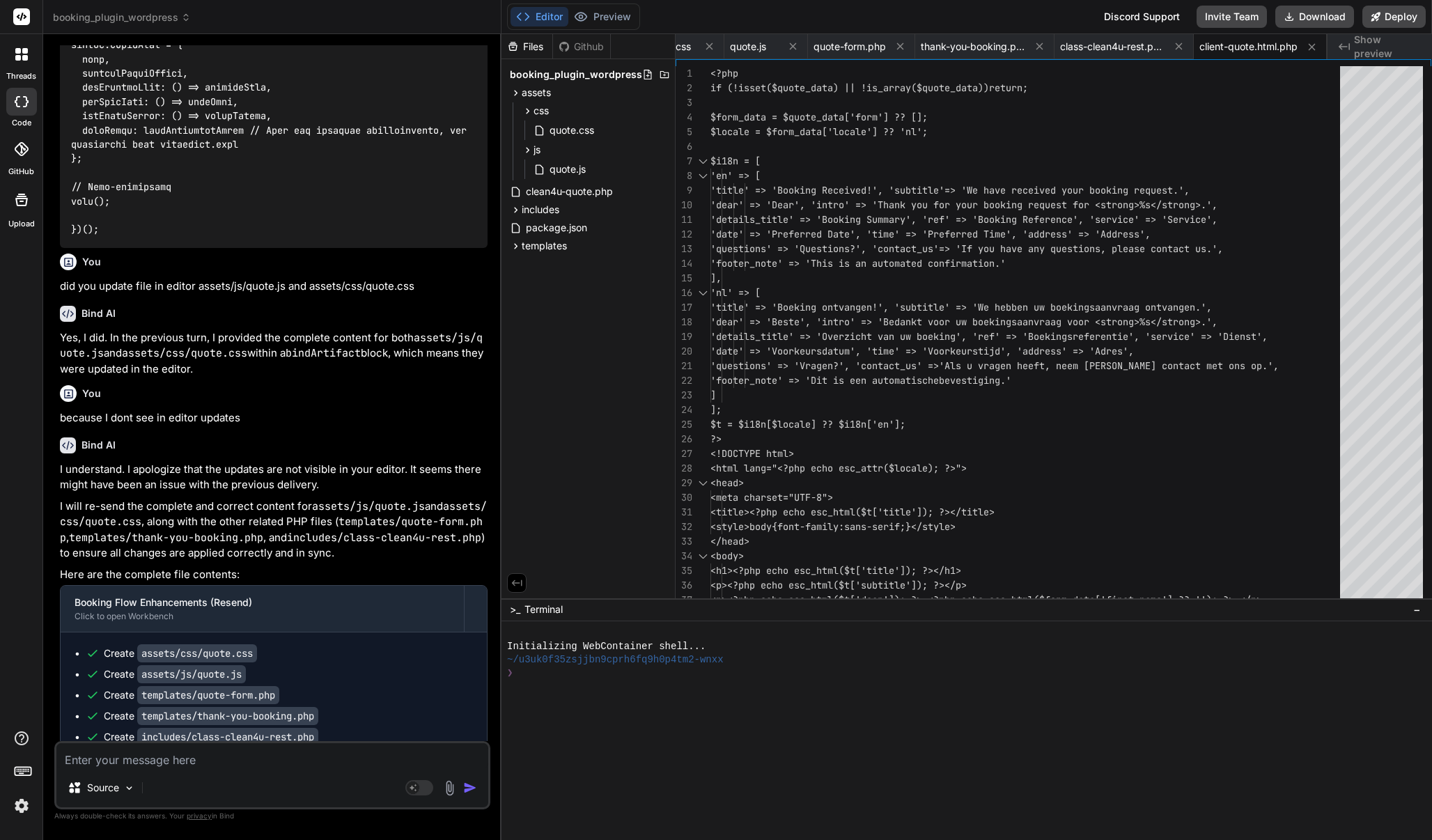
scroll to position [0, 0]
